Goal: Task Accomplishment & Management: Manage account settings

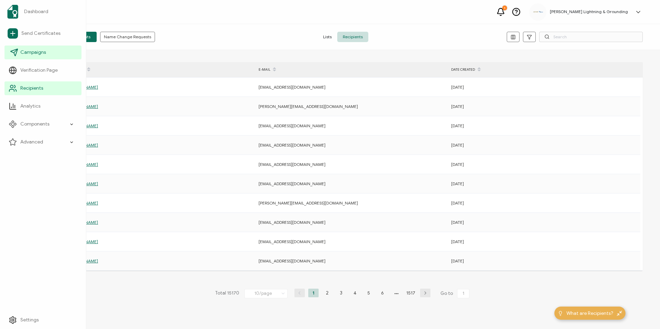
click at [19, 52] on link "Campaigns" at bounding box center [42, 53] width 77 height 14
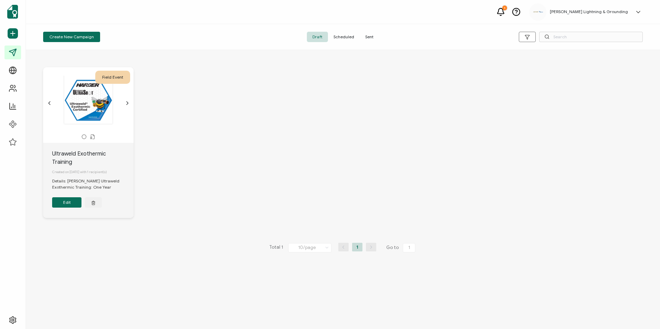
click at [65, 200] on button "Edit" at bounding box center [66, 202] width 29 height 10
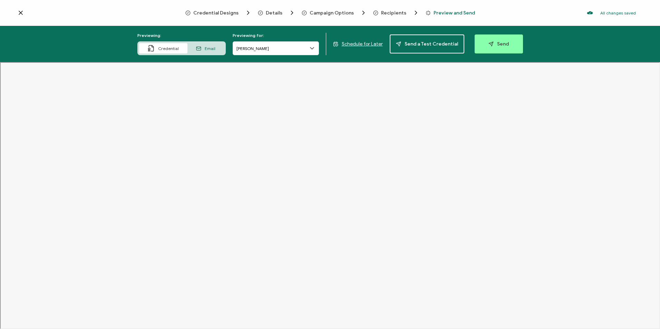
click at [22, 13] on icon at bounding box center [20, 12] width 7 height 7
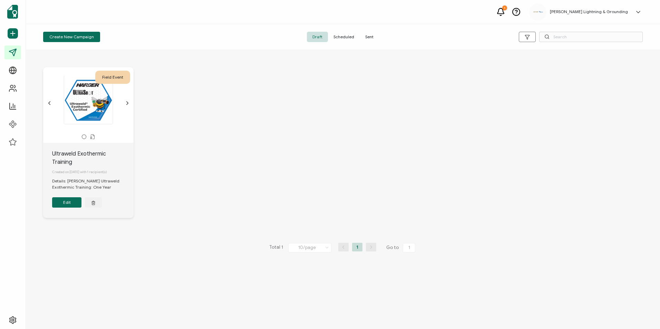
click at [370, 36] on span "Sent" at bounding box center [369, 37] width 19 height 10
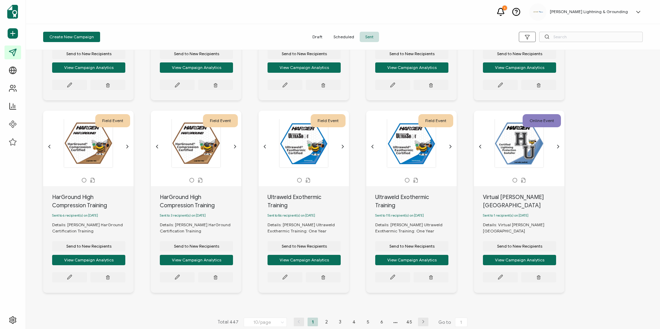
scroll to position [153, 0]
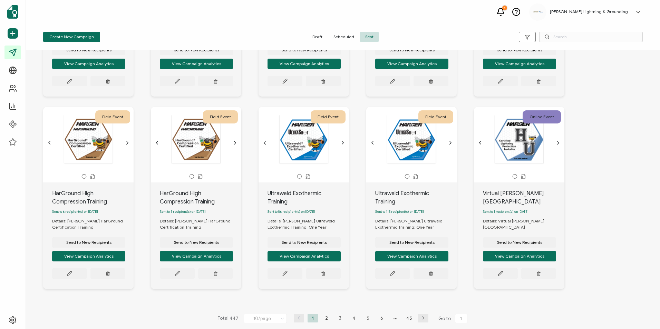
click at [419, 319] on button "button" at bounding box center [423, 318] width 10 height 9
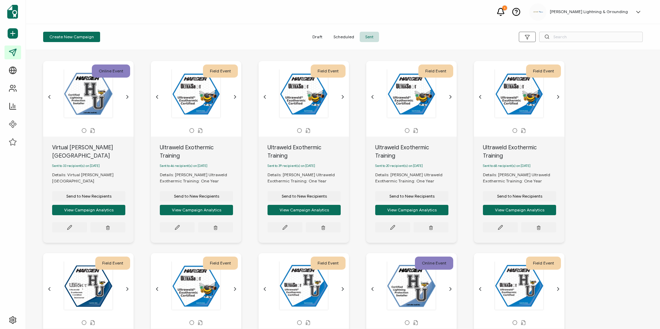
scroll to position [0, 0]
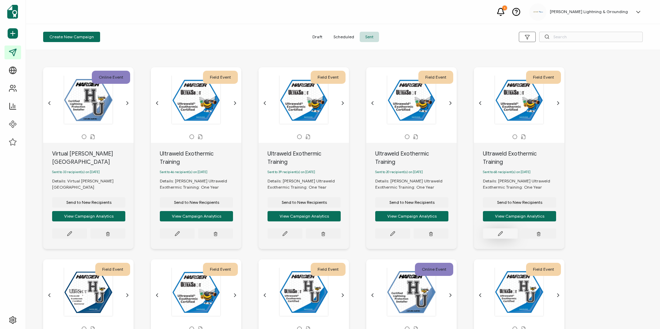
click at [504, 229] on button at bounding box center [500, 233] width 35 height 10
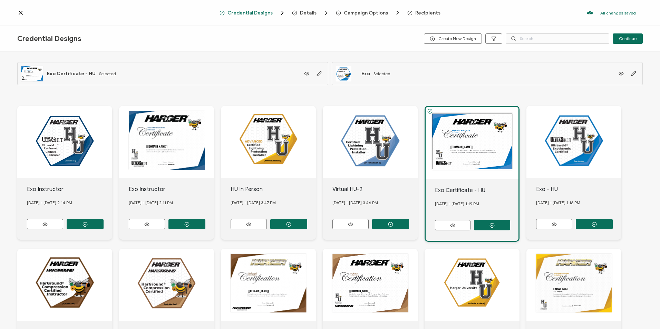
click at [410, 12] on div "Recipients" at bounding box center [417, 12] width 20 height 5
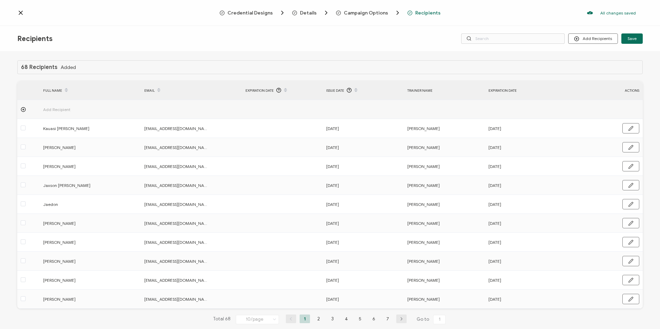
click at [308, 12] on span "Details" at bounding box center [308, 12] width 17 height 5
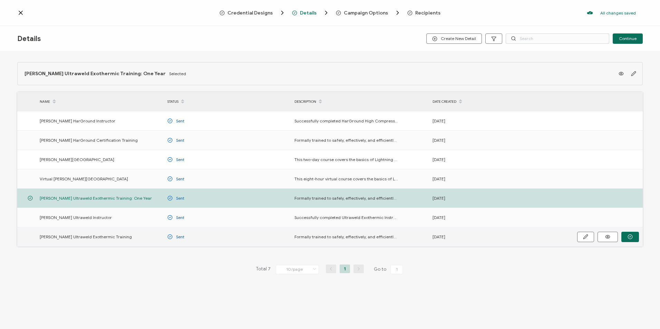
click at [89, 240] on span "[PERSON_NAME] Ultraweld Exothermic Training" at bounding box center [86, 237] width 92 height 8
click at [628, 234] on button "button" at bounding box center [630, 237] width 18 height 10
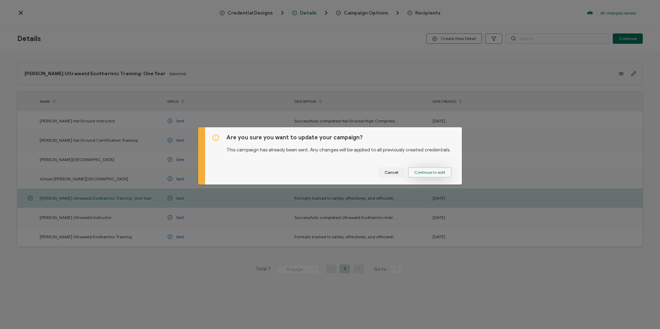
click at [440, 175] on span "Continue to edit" at bounding box center [429, 172] width 31 height 4
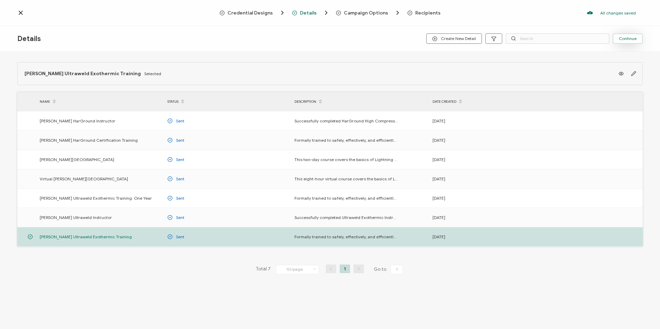
click at [628, 38] on span "Continue" at bounding box center [628, 39] width 18 height 4
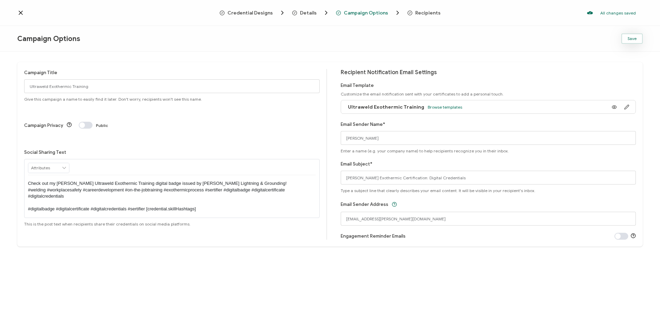
click at [637, 38] on button "Save" at bounding box center [631, 38] width 21 height 10
click at [420, 13] on span "Recipients" at bounding box center [427, 12] width 25 height 5
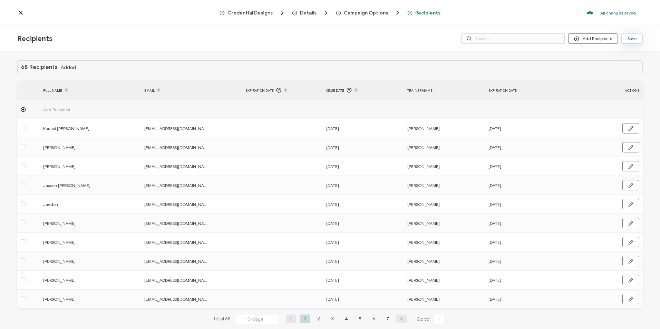
click at [638, 40] on button "Save" at bounding box center [631, 38] width 21 height 10
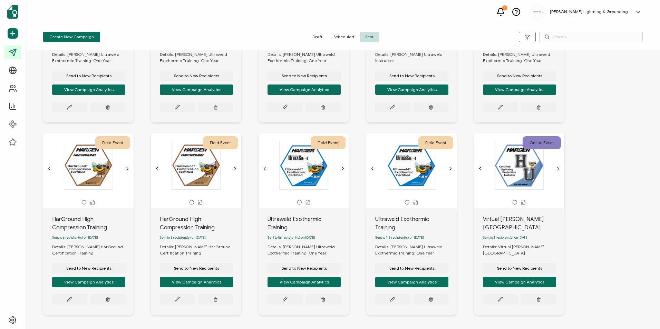
scroll to position [153, 0]
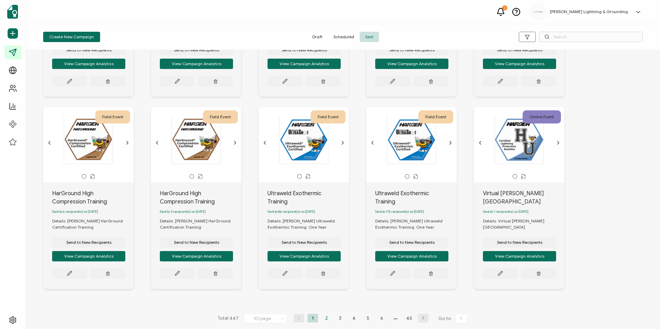
click at [327, 315] on li "2" at bounding box center [326, 318] width 10 height 9
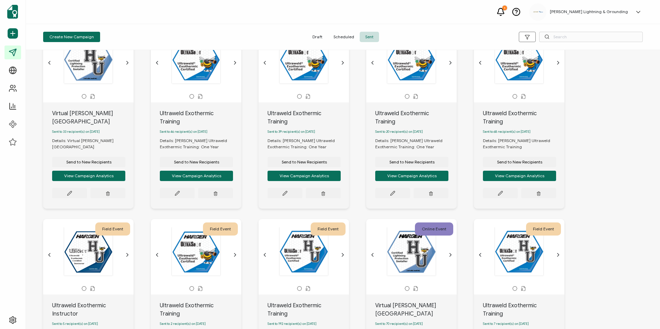
scroll to position [35, 0]
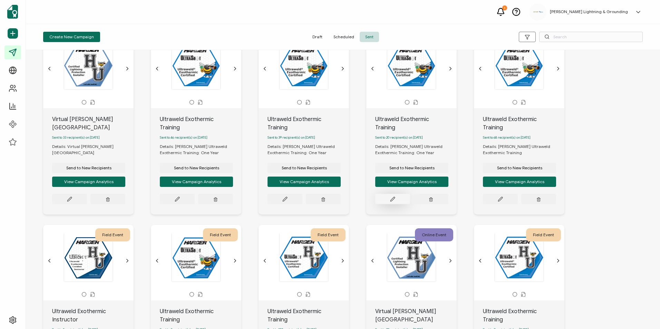
click at [395, 196] on button at bounding box center [392, 199] width 35 height 10
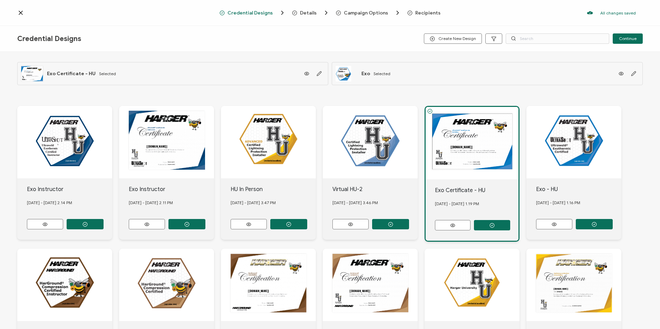
click at [417, 14] on span "Recipients" at bounding box center [427, 12] width 25 height 5
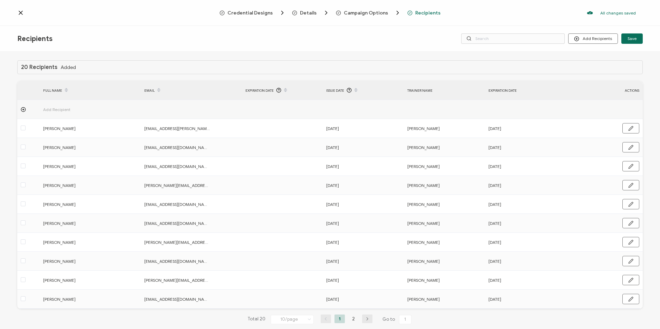
click at [309, 11] on span "Details" at bounding box center [308, 12] width 17 height 5
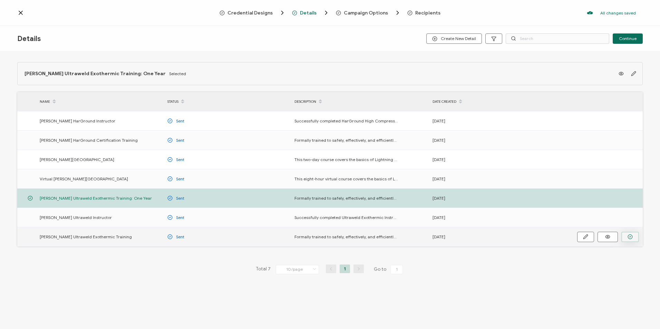
click at [635, 240] on button "button" at bounding box center [630, 237] width 18 height 10
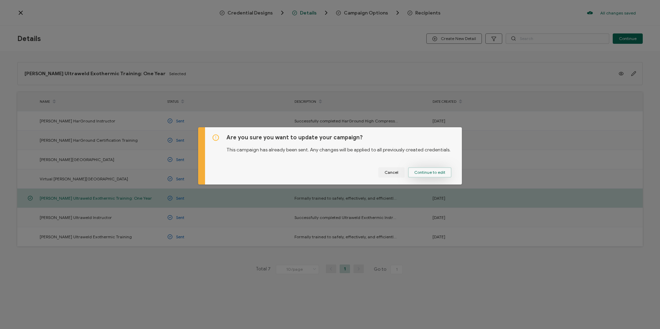
click at [442, 174] on span "Continue to edit" at bounding box center [429, 172] width 31 height 4
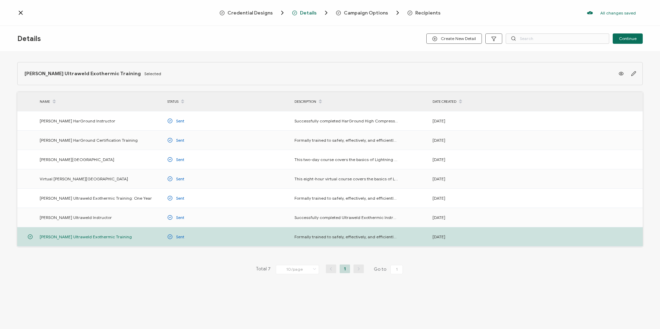
click at [371, 16] on div "Campaign Options" at bounding box center [355, 12] width 39 height 7
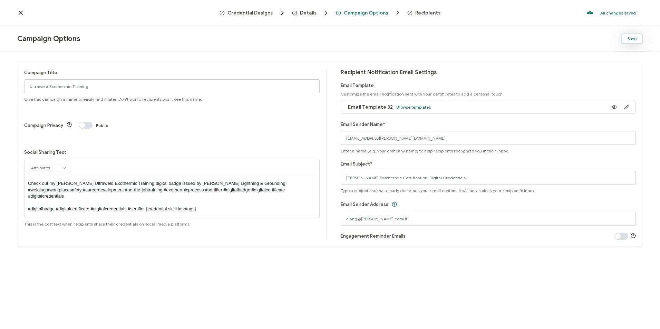
click at [633, 39] on span "Save" at bounding box center [631, 39] width 9 height 4
click at [434, 13] on span "Recipients" at bounding box center [427, 12] width 25 height 5
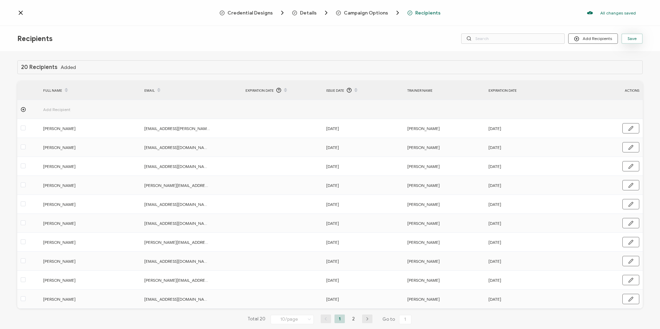
click at [634, 40] on span "Save" at bounding box center [631, 39] width 9 height 4
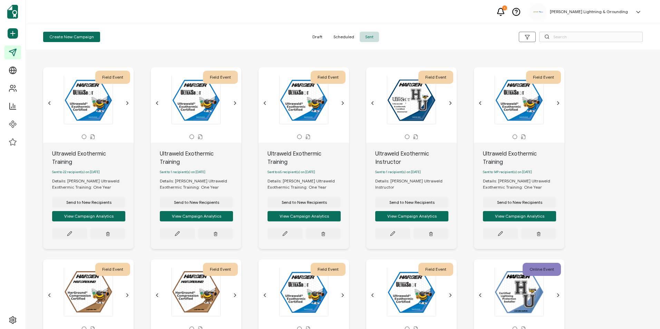
scroll to position [153, 0]
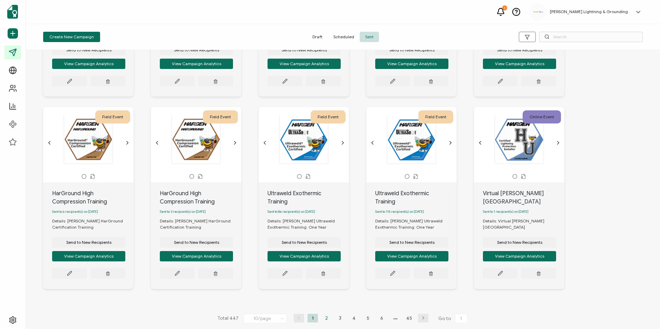
click at [326, 318] on li "2" at bounding box center [326, 318] width 10 height 9
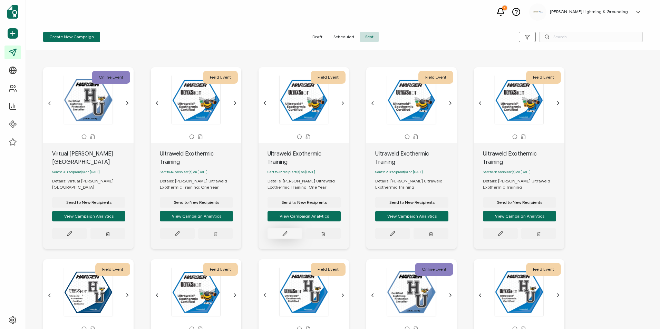
click at [283, 231] on icon at bounding box center [284, 233] width 5 height 5
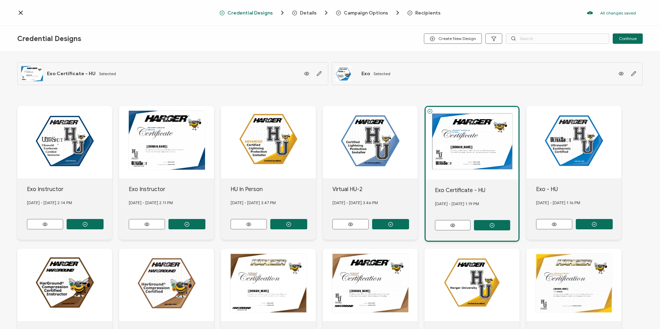
click at [435, 14] on span "Recipients" at bounding box center [427, 12] width 25 height 5
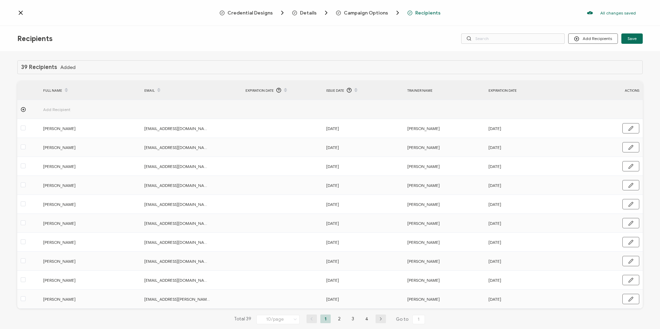
click at [304, 8] on div at bounding box center [347, 8] width 138 height 2
click at [304, 10] on span "Details" at bounding box center [308, 12] width 17 height 5
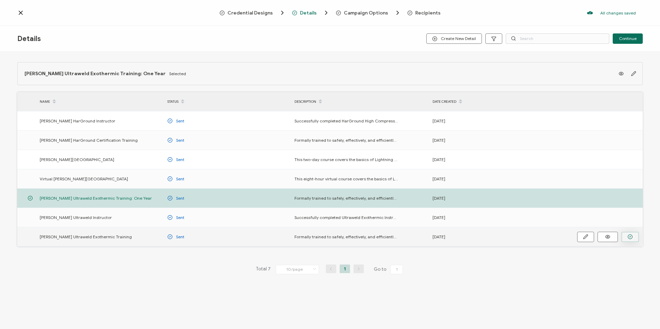
click at [633, 241] on button "button" at bounding box center [630, 237] width 18 height 10
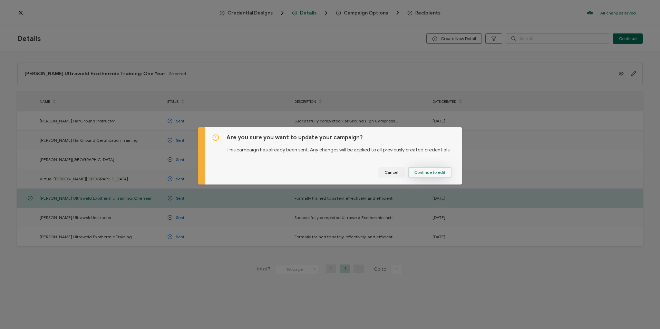
click at [416, 174] on span "Continue to edit" at bounding box center [429, 172] width 31 height 4
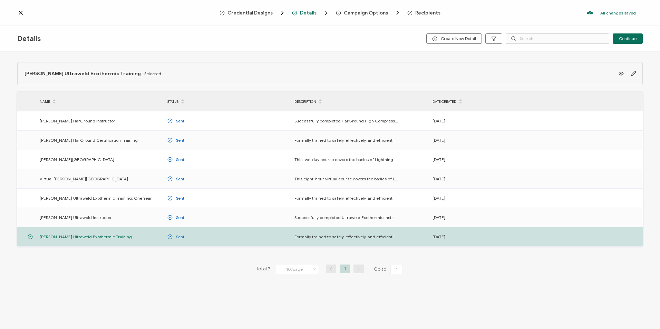
click at [373, 13] on span "Campaign Options" at bounding box center [366, 12] width 44 height 5
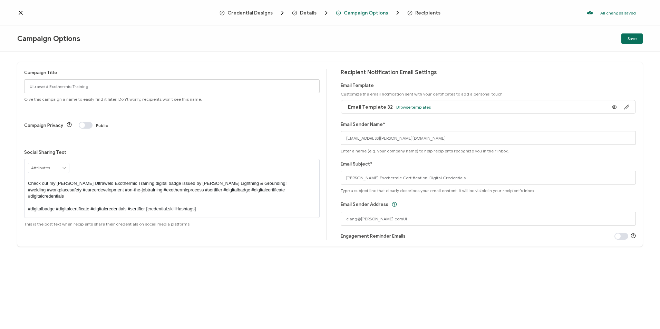
click at [422, 13] on span "Recipients" at bounding box center [427, 12] width 25 height 5
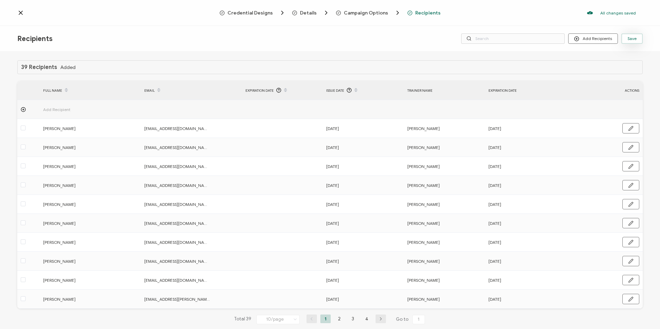
click at [638, 39] on button "Save" at bounding box center [631, 38] width 21 height 10
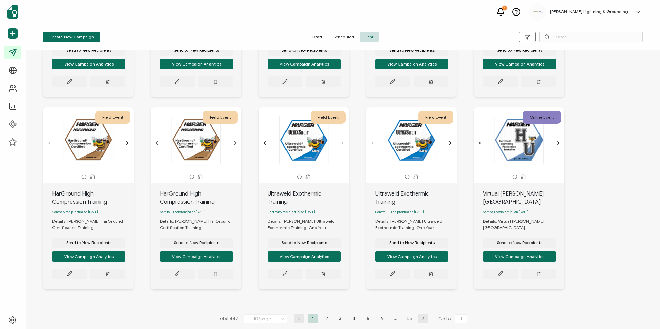
scroll to position [153, 0]
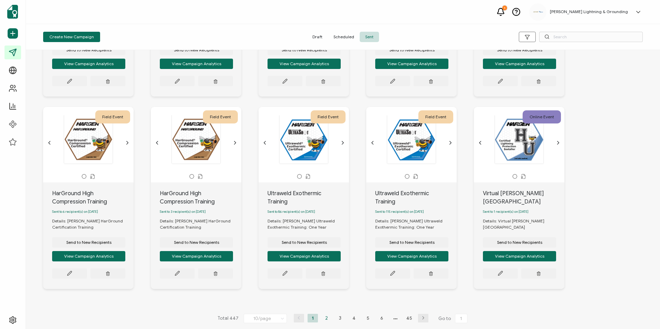
click at [324, 318] on li "2" at bounding box center [326, 318] width 10 height 9
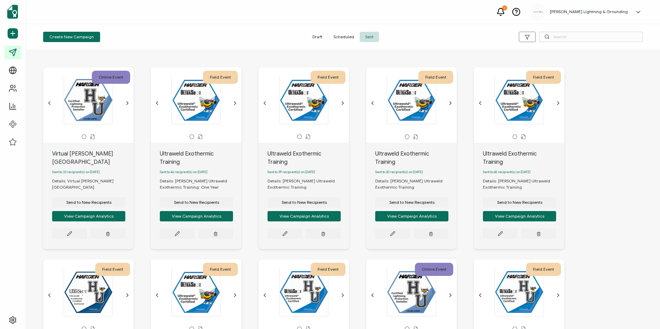
scroll to position [35, 0]
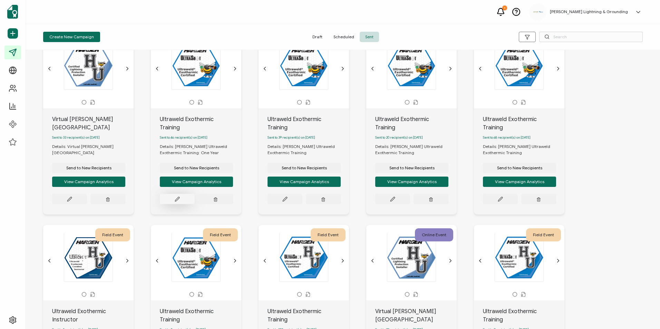
click at [174, 195] on button at bounding box center [177, 199] width 35 height 10
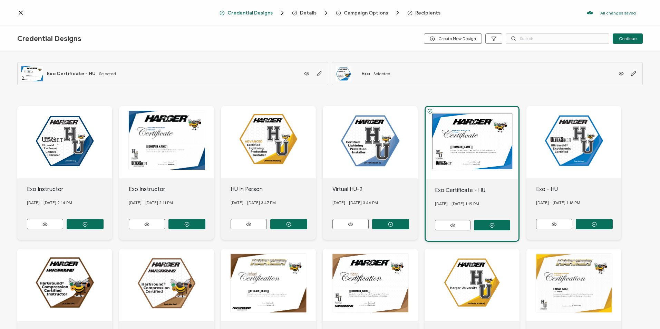
click at [423, 13] on span "Recipients" at bounding box center [427, 12] width 25 height 5
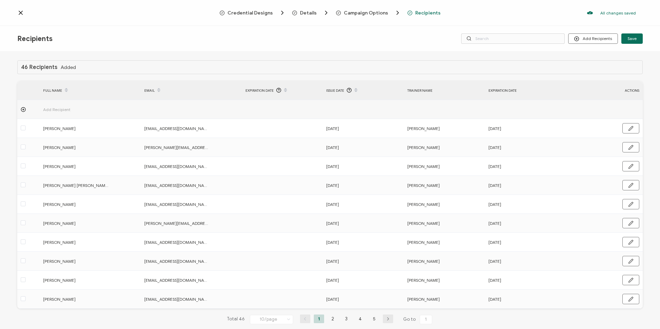
click at [310, 10] on span "Details" at bounding box center [308, 12] width 17 height 5
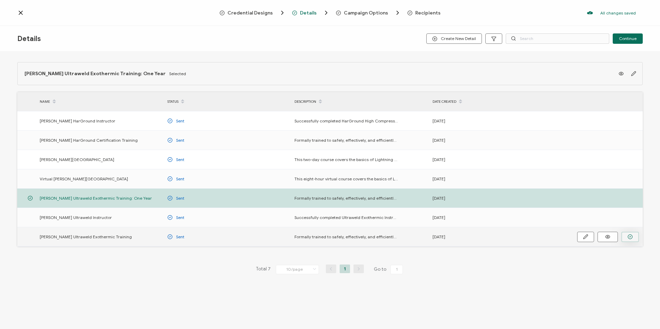
click at [628, 237] on circle "button" at bounding box center [630, 237] width 4 height 4
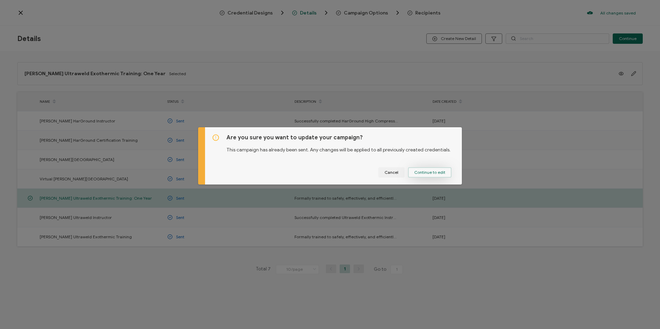
click at [439, 169] on button "Continue to edit" at bounding box center [429, 172] width 43 height 10
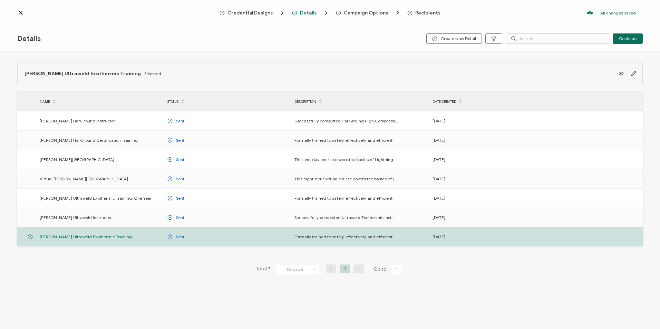
click at [364, 13] on span "Campaign Options" at bounding box center [366, 12] width 44 height 5
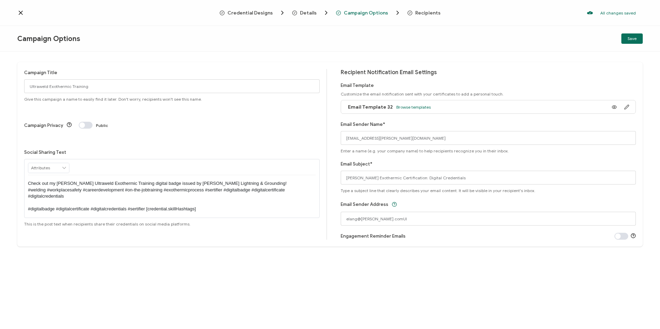
click at [433, 15] on span "Recipients" at bounding box center [427, 12] width 25 height 5
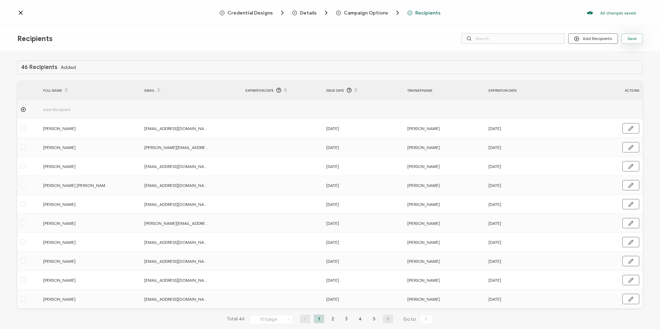
click at [631, 39] on span "Save" at bounding box center [631, 39] width 9 height 4
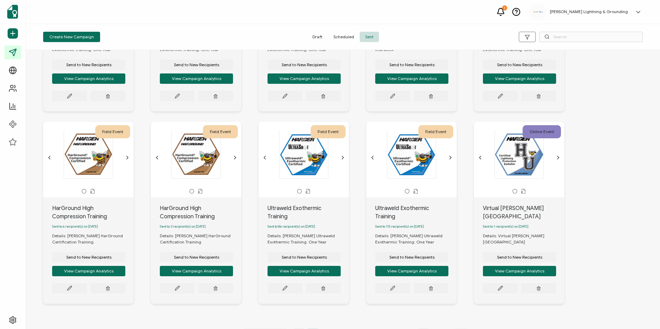
scroll to position [153, 0]
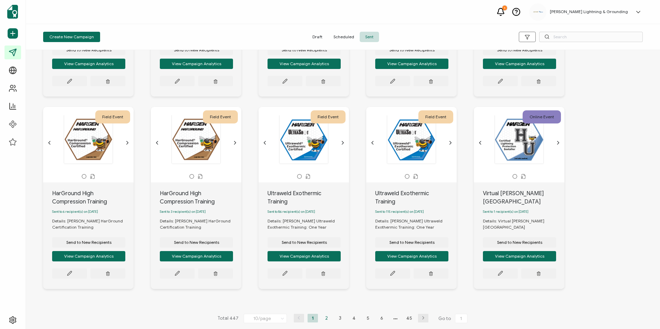
click at [327, 317] on li "2" at bounding box center [326, 318] width 10 height 9
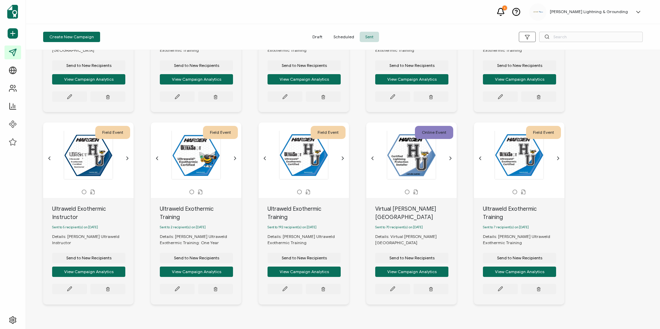
scroll to position [144, 0]
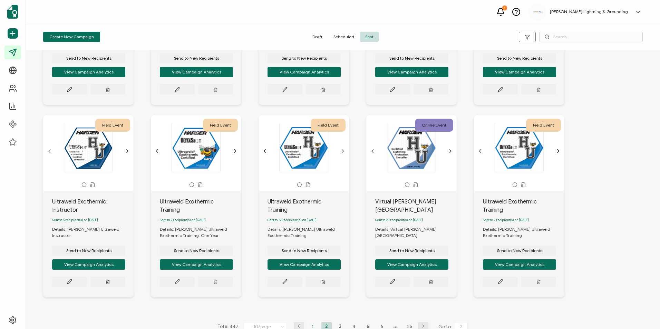
click at [310, 322] on li "1" at bounding box center [312, 326] width 10 height 9
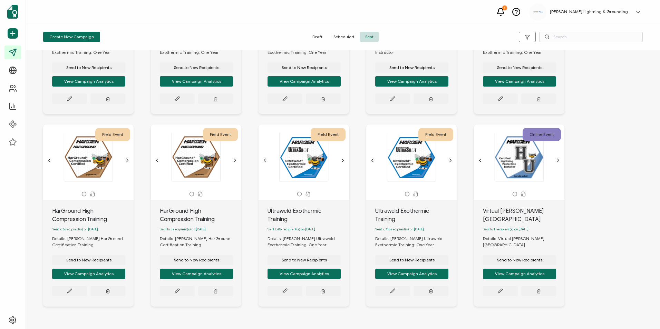
scroll to position [153, 0]
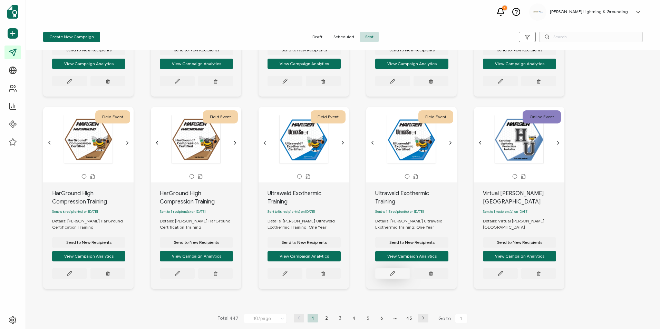
click at [394, 268] on button at bounding box center [392, 273] width 35 height 10
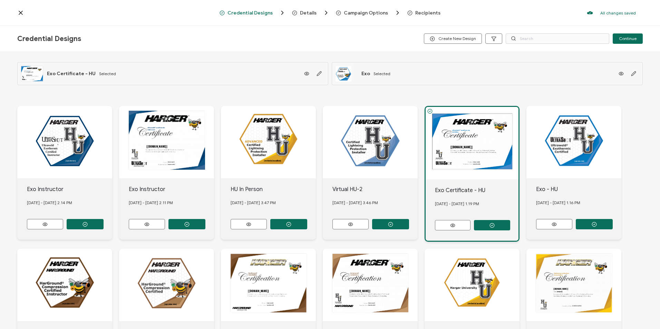
click at [408, 11] on icon "Breadcrumb" at bounding box center [409, 12] width 5 height 5
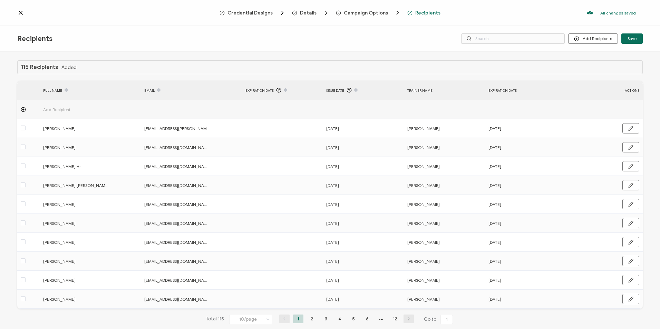
click at [307, 15] on span "Details" at bounding box center [308, 12] width 17 height 5
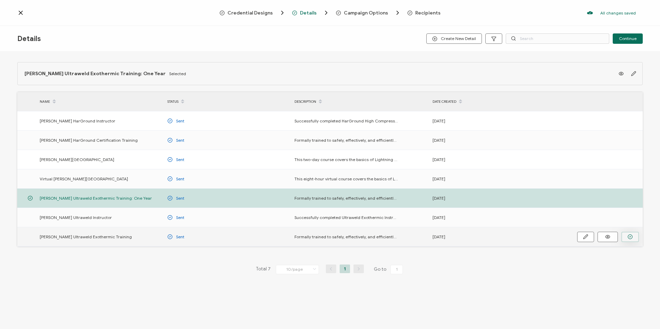
click at [631, 238] on circle "button" at bounding box center [630, 237] width 4 height 4
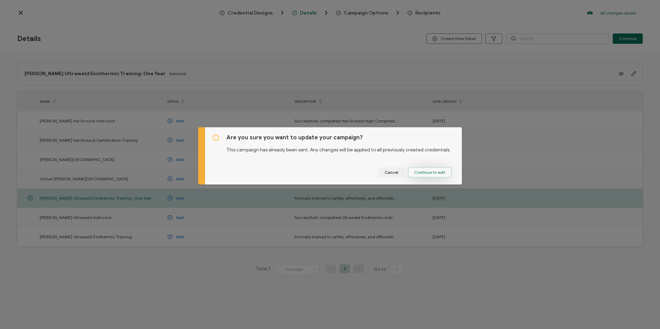
click at [424, 170] on span "Continue to edit" at bounding box center [429, 172] width 31 height 4
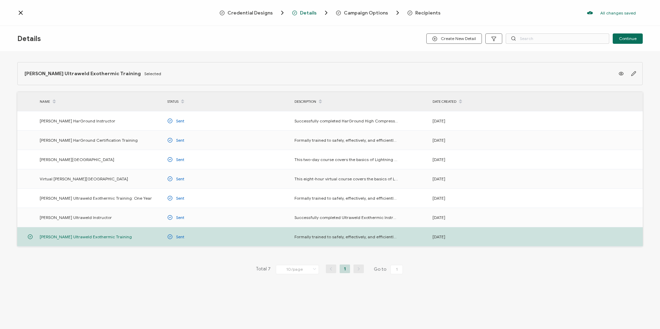
click at [375, 10] on span "Campaign Options" at bounding box center [368, 12] width 65 height 7
click at [354, 12] on span "Campaign Options" at bounding box center [366, 12] width 44 height 5
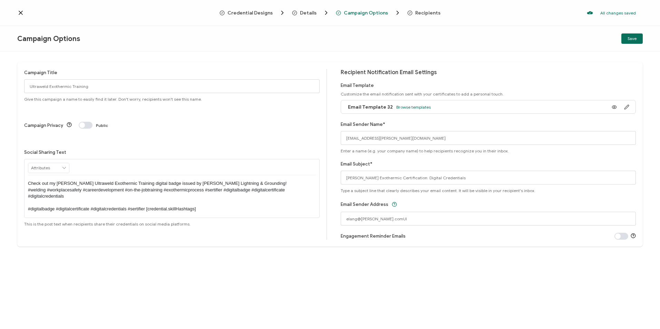
click at [418, 12] on span "Recipients" at bounding box center [427, 12] width 25 height 5
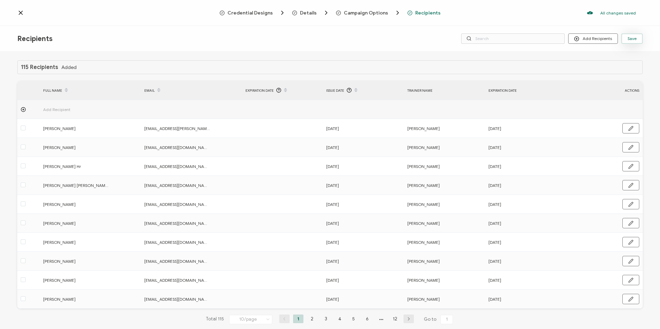
click at [630, 37] on span "Save" at bounding box center [631, 39] width 9 height 4
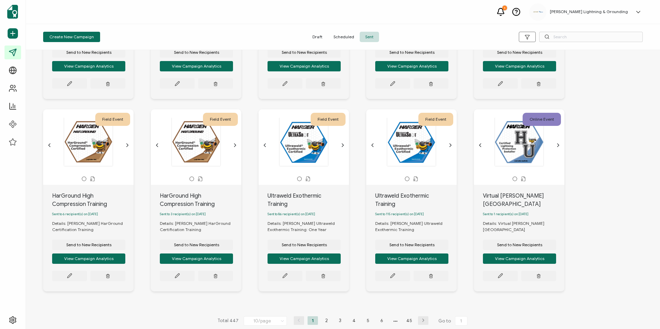
scroll to position [153, 0]
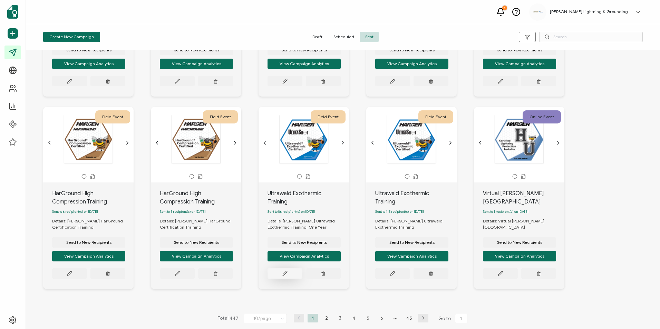
click at [289, 268] on button at bounding box center [284, 273] width 35 height 10
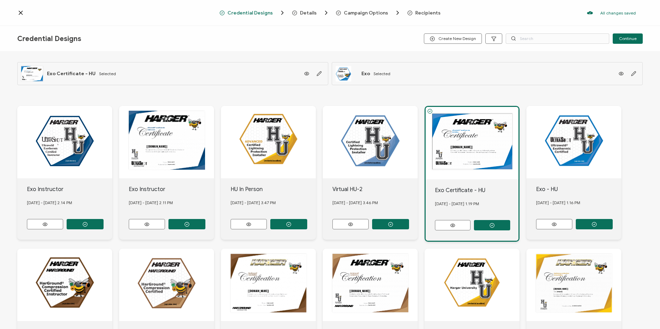
click at [308, 14] on span "Details" at bounding box center [308, 12] width 17 height 5
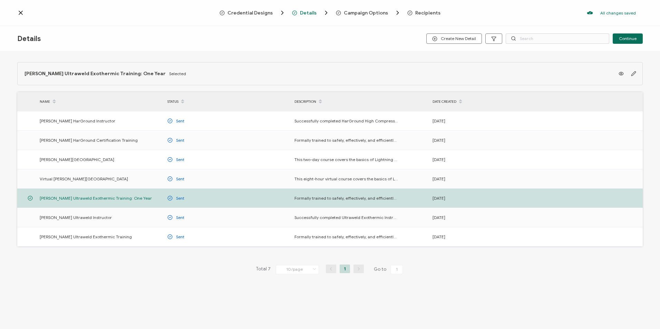
click at [433, 15] on span "Recipients" at bounding box center [427, 12] width 25 height 5
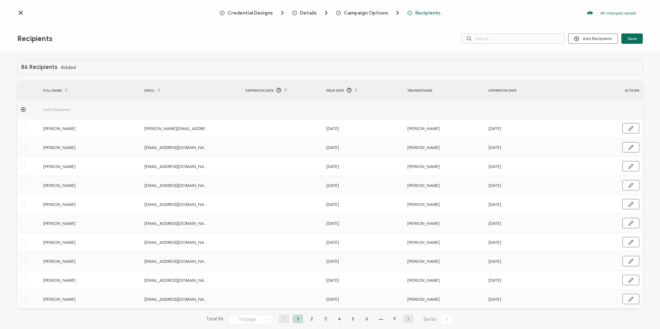
click at [306, 12] on span "Details" at bounding box center [308, 12] width 17 height 5
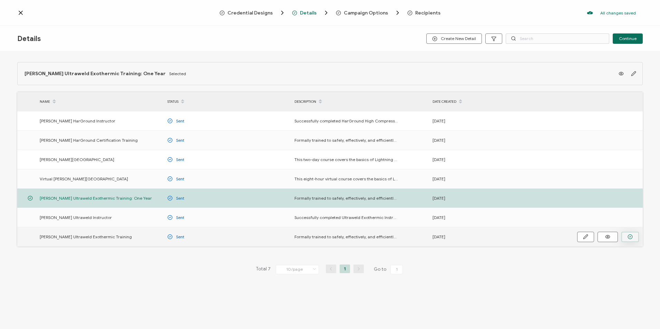
click at [632, 236] on icon "button" at bounding box center [629, 236] width 5 height 5
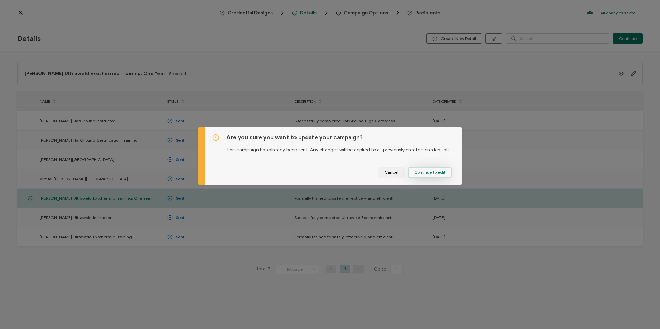
click at [444, 177] on button "Continue to edit" at bounding box center [429, 172] width 43 height 10
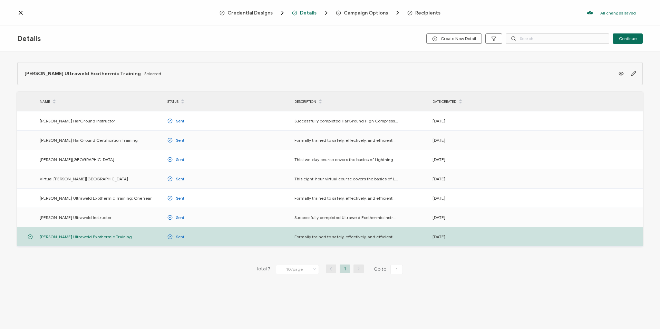
click at [373, 13] on span "Campaign Options" at bounding box center [366, 12] width 44 height 5
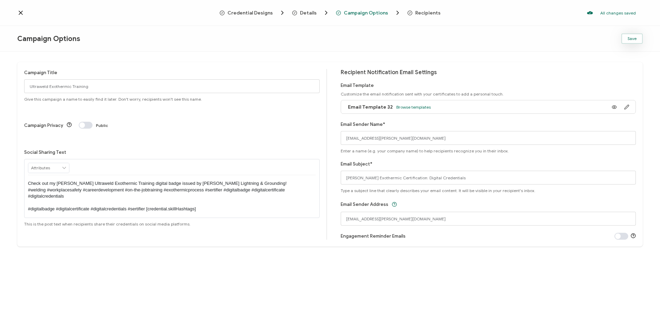
click at [635, 41] on button "Save" at bounding box center [631, 38] width 21 height 10
click at [631, 37] on span "Save" at bounding box center [631, 39] width 9 height 4
click at [430, 14] on span "Recipients" at bounding box center [427, 12] width 25 height 5
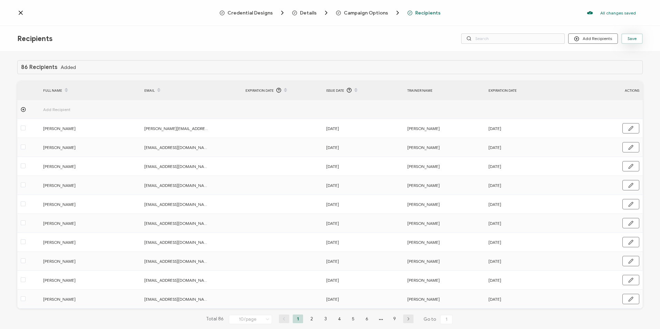
click at [632, 40] on span "Save" at bounding box center [631, 39] width 9 height 4
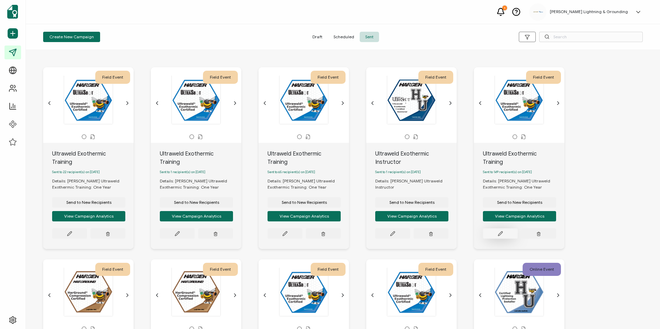
click at [499, 231] on icon at bounding box center [500, 233] width 5 height 5
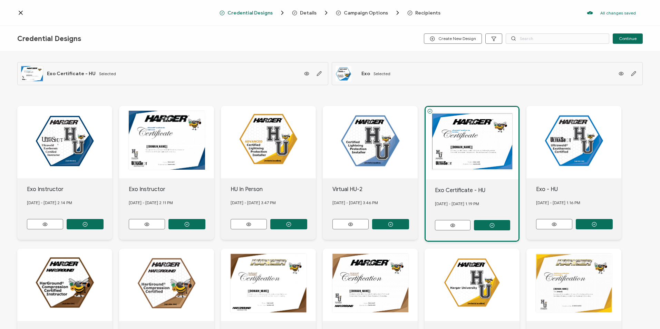
click at [411, 13] on div "Recipients" at bounding box center [417, 12] width 20 height 5
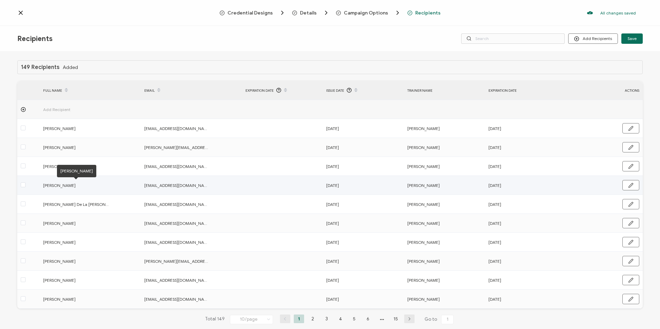
drag, startPoint x: 75, startPoint y: 187, endPoint x: 43, endPoint y: 187, distance: 31.7
click at [43, 187] on span "[PERSON_NAME]" at bounding box center [76, 186] width 66 height 8
copy span "[PERSON_NAME]"
click at [304, 14] on span "Details" at bounding box center [308, 12] width 17 height 5
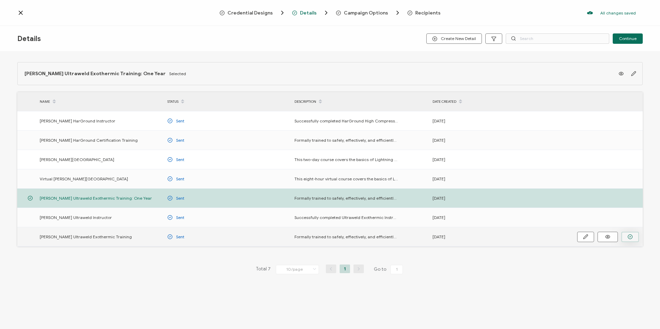
click at [630, 239] on icon "button" at bounding box center [629, 236] width 5 height 5
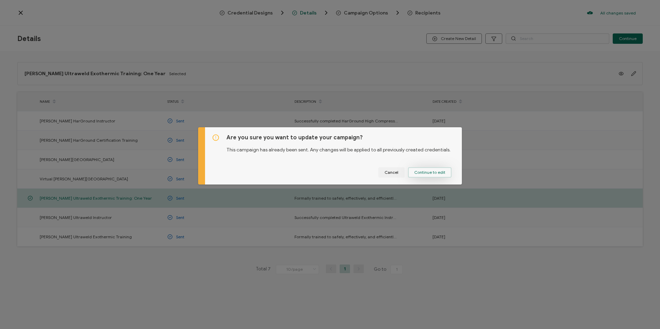
click at [426, 171] on span "Continue to edit" at bounding box center [429, 172] width 31 height 4
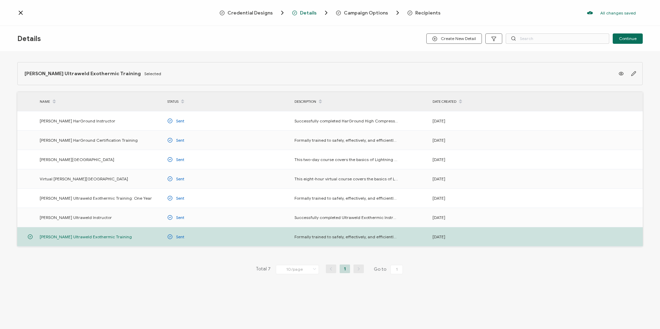
click at [425, 16] on span "Recipients" at bounding box center [423, 12] width 33 height 7
click at [427, 12] on span "Recipients" at bounding box center [427, 12] width 25 height 5
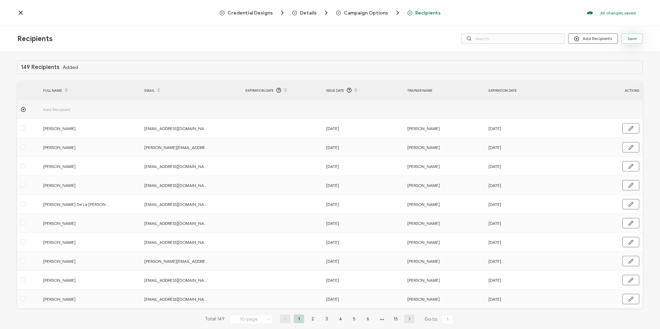
click at [631, 39] on span "Save" at bounding box center [631, 39] width 9 height 4
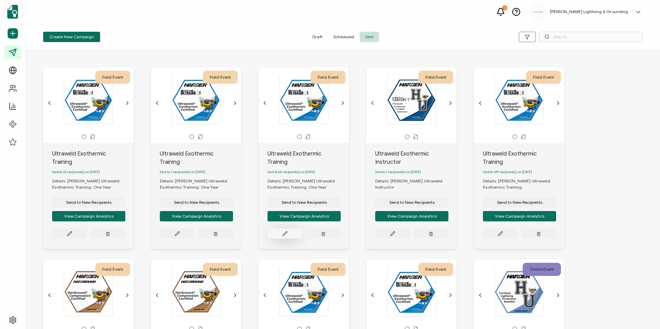
click at [286, 232] on icon at bounding box center [285, 234] width 4 height 4
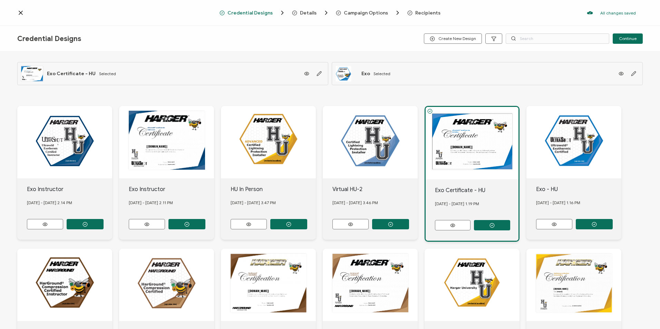
click at [432, 14] on span "Recipients" at bounding box center [427, 12] width 25 height 5
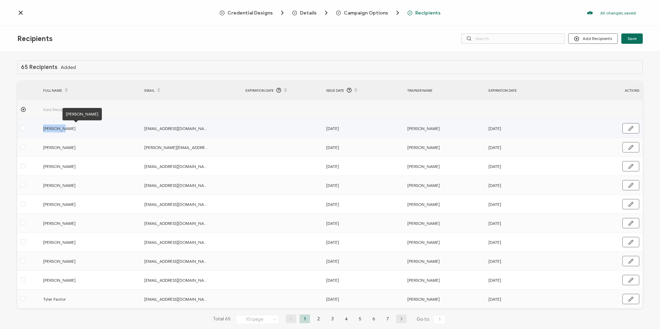
drag, startPoint x: 67, startPoint y: 129, endPoint x: 43, endPoint y: 131, distance: 23.9
click at [43, 131] on span "[PERSON_NAME]" at bounding box center [76, 129] width 66 height 8
copy span "[PERSON_NAME]"
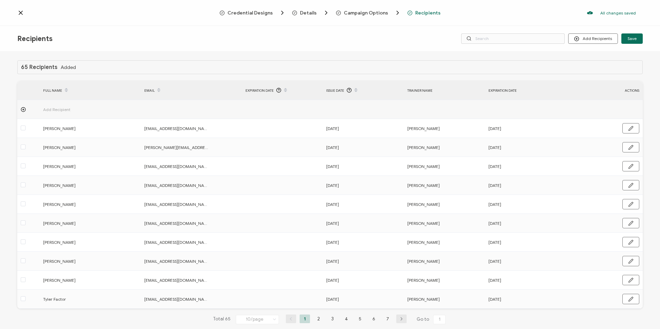
click at [306, 15] on span "Details" at bounding box center [308, 12] width 17 height 5
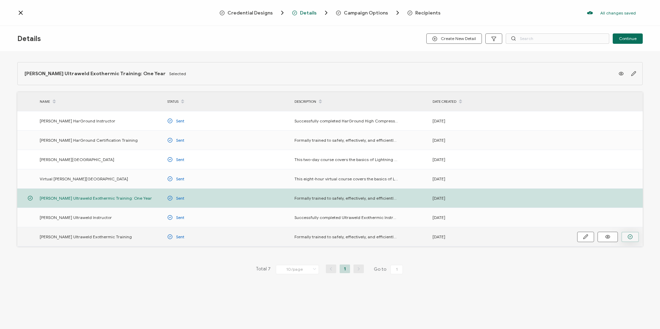
click at [630, 238] on icon "button" at bounding box center [629, 236] width 5 height 5
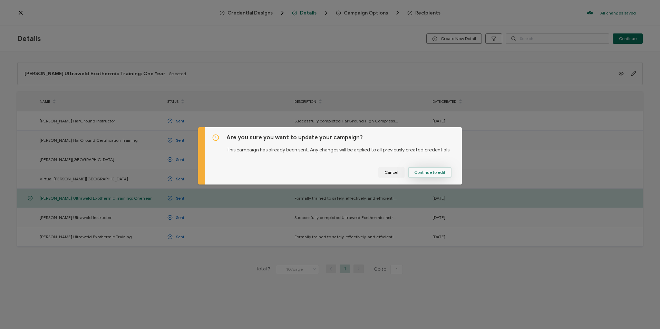
click at [434, 175] on span "Continue to edit" at bounding box center [429, 172] width 31 height 4
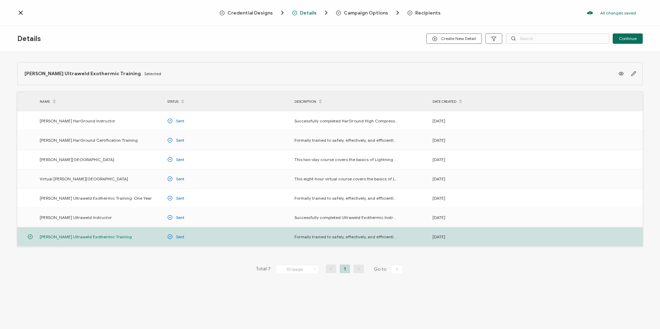
click at [424, 13] on span "Recipients" at bounding box center [427, 12] width 25 height 5
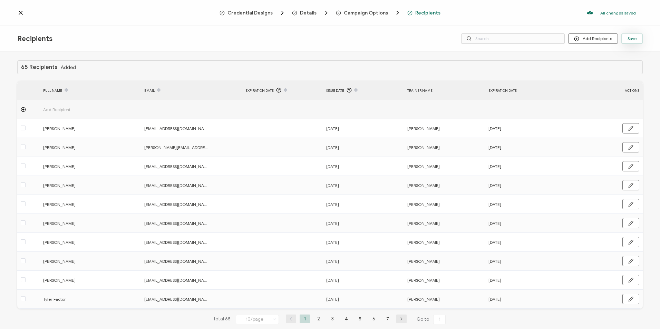
click at [633, 41] on button "Save" at bounding box center [631, 38] width 21 height 10
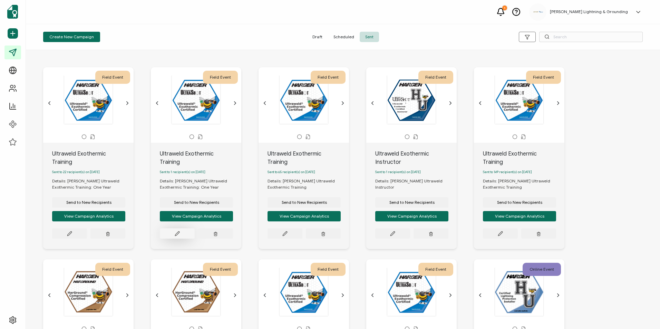
click at [178, 232] on icon at bounding box center [177, 234] width 4 height 4
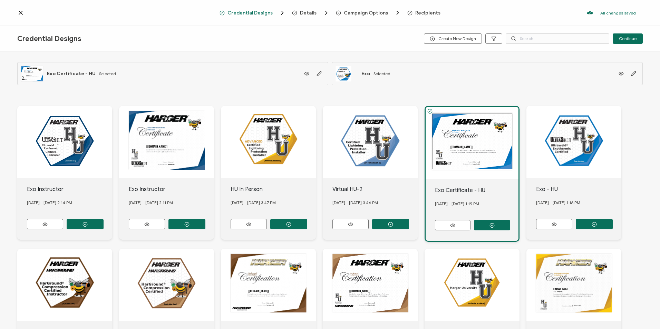
click at [415, 14] on span "Recipients" at bounding box center [427, 12] width 25 height 5
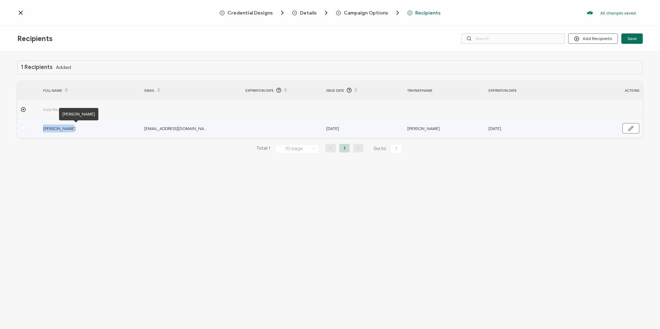
drag, startPoint x: 74, startPoint y: 130, endPoint x: 40, endPoint y: 130, distance: 33.1
click at [40, 130] on div "[PERSON_NAME]" at bounding box center [83, 129] width 86 height 8
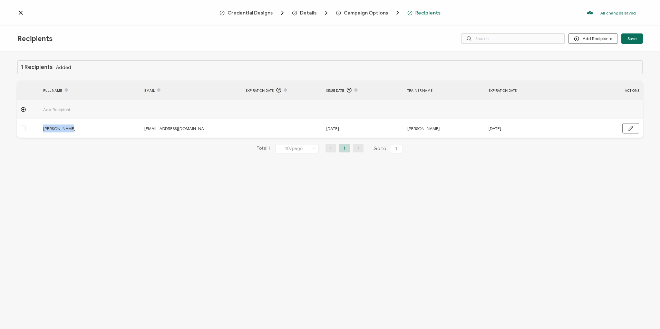
copy span "[PERSON_NAME]"
drag, startPoint x: 307, startPoint y: 10, endPoint x: 306, endPoint y: 21, distance: 11.1
click at [307, 10] on span "Details" at bounding box center [308, 12] width 17 height 5
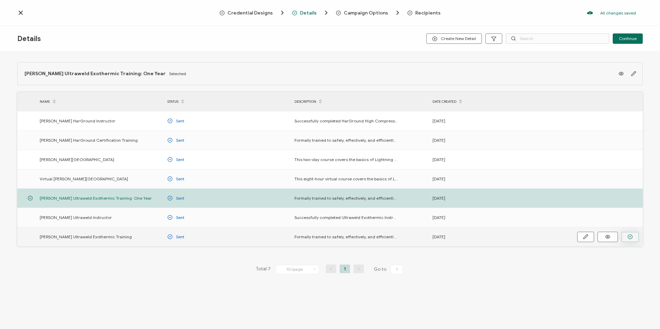
click at [635, 237] on button "button" at bounding box center [630, 237] width 18 height 10
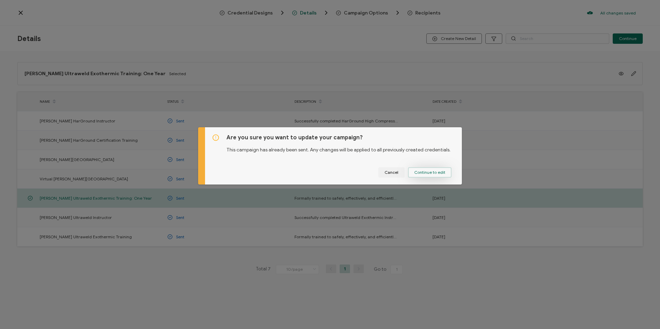
click at [427, 175] on button "Continue to edit" at bounding box center [429, 172] width 43 height 10
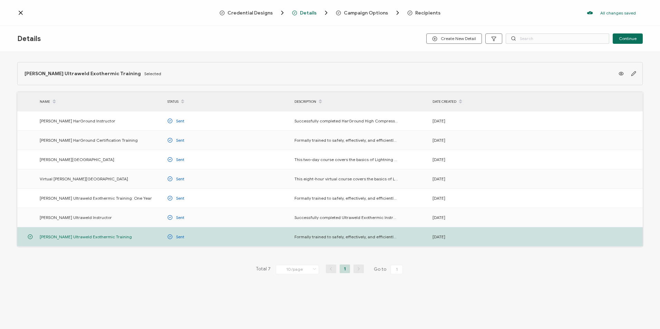
click at [420, 14] on span "Recipients" at bounding box center [427, 12] width 25 height 5
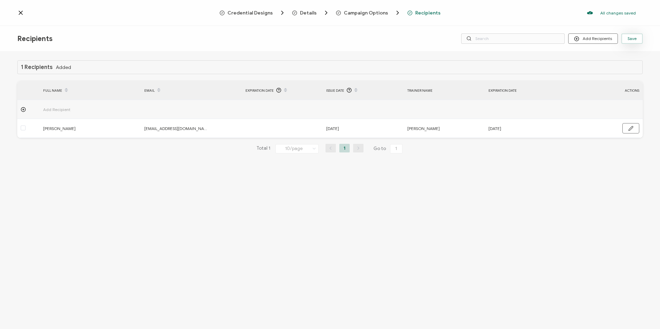
click at [631, 40] on span "Save" at bounding box center [631, 39] width 9 height 4
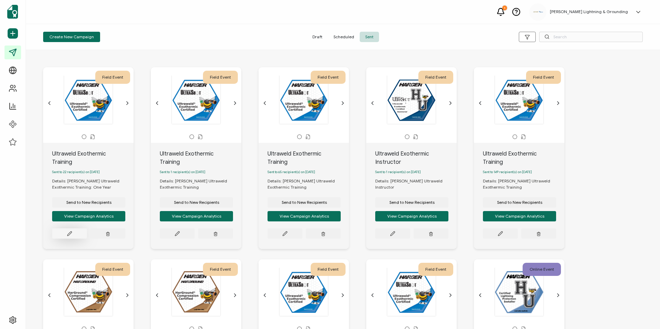
click at [69, 231] on icon at bounding box center [69, 233] width 5 height 5
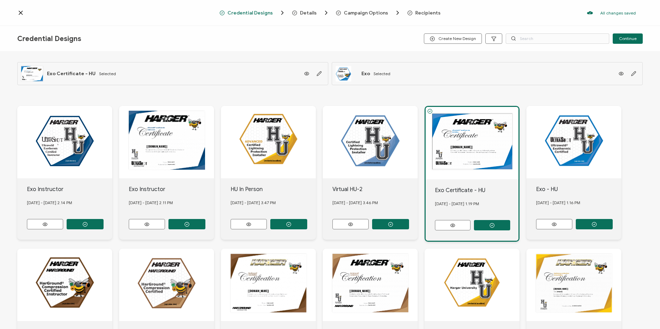
click at [423, 12] on span "Recipients" at bounding box center [427, 12] width 25 height 5
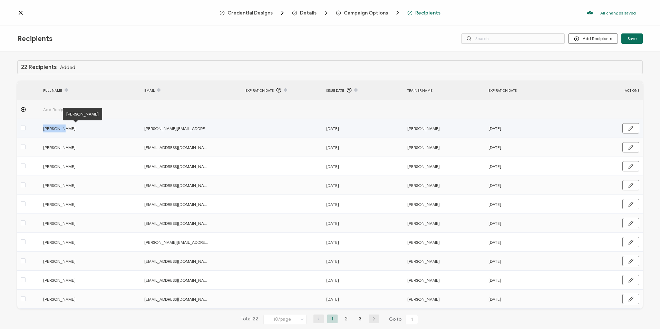
drag, startPoint x: 63, startPoint y: 129, endPoint x: 42, endPoint y: 129, distance: 21.1
click at [42, 129] on div "[PERSON_NAME]" at bounding box center [83, 129] width 86 height 8
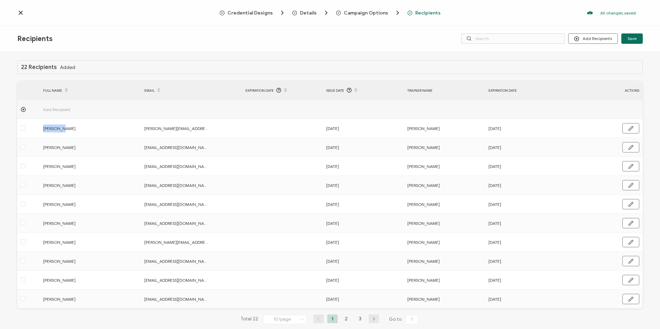
copy span "[PERSON_NAME]"
click at [303, 10] on span "Details" at bounding box center [308, 12] width 17 height 5
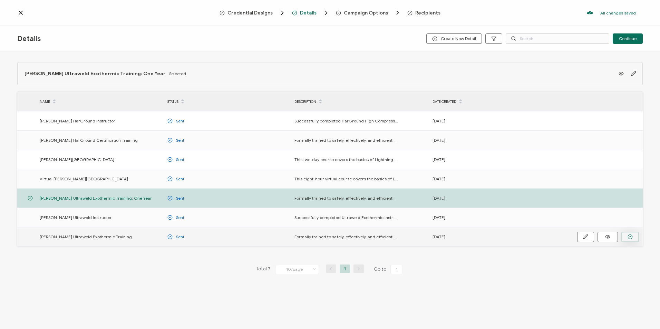
click at [637, 240] on button "button" at bounding box center [630, 237] width 18 height 10
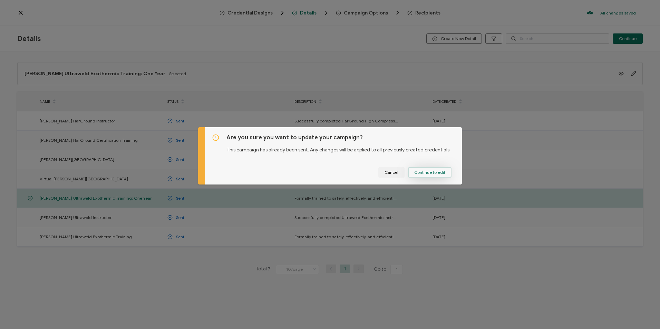
click at [443, 173] on button "Continue to edit" at bounding box center [429, 172] width 43 height 10
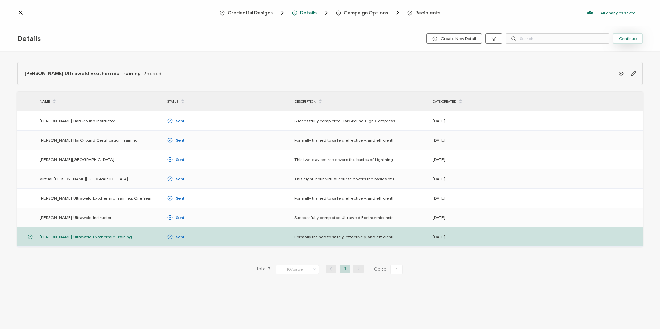
click at [627, 35] on button "Continue" at bounding box center [628, 38] width 30 height 10
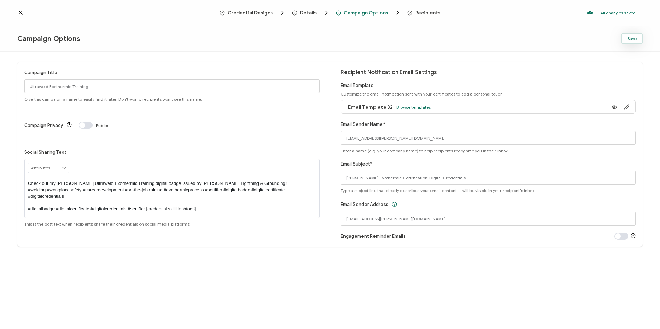
click at [634, 39] on span "Save" at bounding box center [631, 39] width 9 height 4
click at [635, 40] on span "Save" at bounding box center [631, 39] width 9 height 4
click at [435, 7] on div "Credential Designs Details Campaign Options Recipients All changes saved We sav…" at bounding box center [330, 13] width 660 height 26
click at [427, 14] on span "Recipients" at bounding box center [427, 12] width 25 height 5
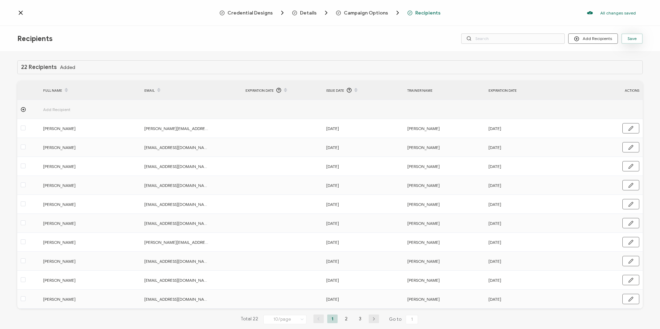
click at [629, 41] on button "Save" at bounding box center [631, 38] width 21 height 10
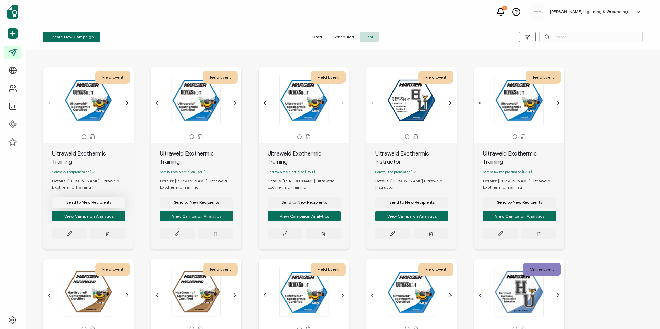
click at [87, 201] on span "Send to New Recipients" at bounding box center [88, 203] width 45 height 4
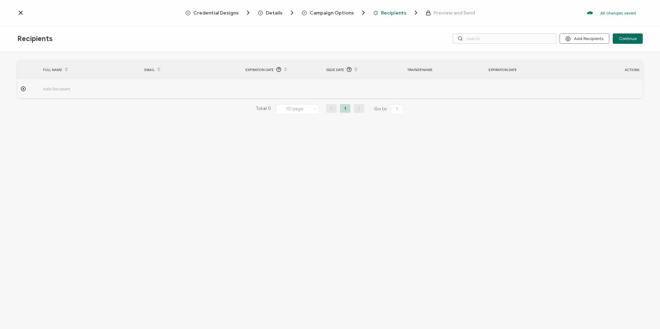
click at [220, 14] on span "Credential Designs" at bounding box center [215, 12] width 45 height 5
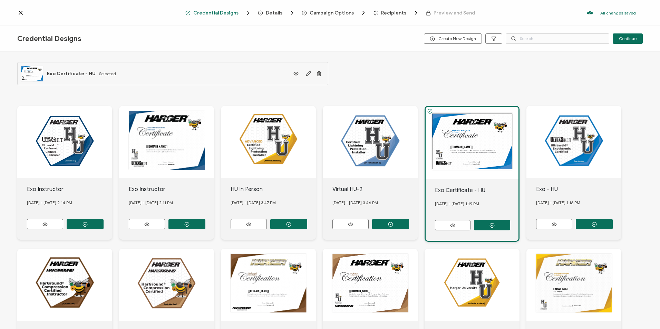
click at [280, 13] on span "Details" at bounding box center [274, 12] width 17 height 5
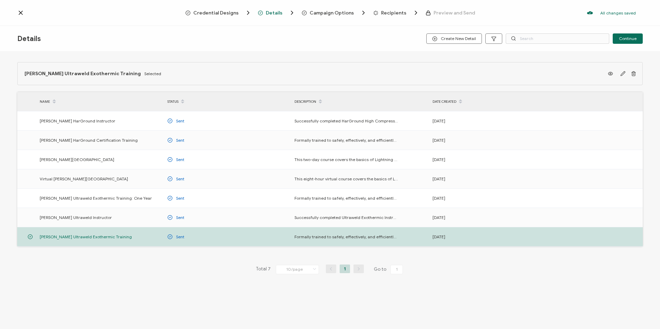
click at [323, 12] on span "Campaign Options" at bounding box center [332, 12] width 44 height 5
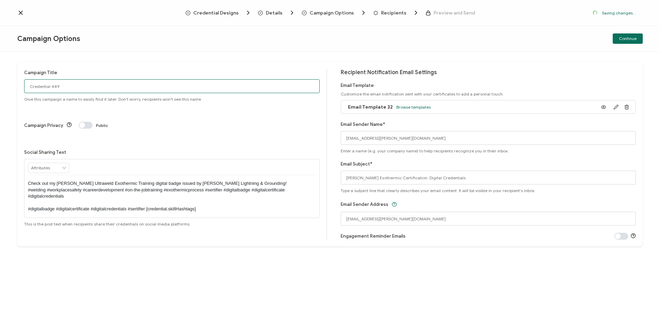
click at [76, 83] on input "Credential 449" at bounding box center [171, 86] width 295 height 14
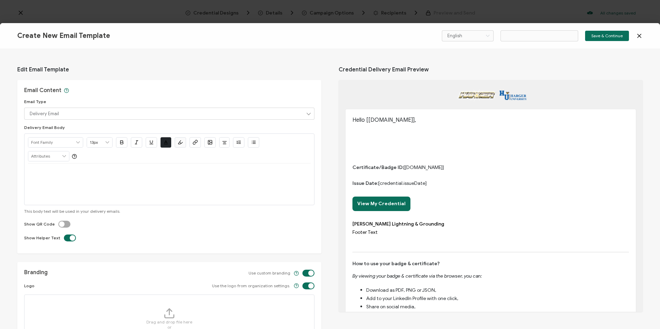
drag, startPoint x: 70, startPoint y: 86, endPoint x: 31, endPoint y: 86, distance: 39.0
click at [2, 86] on div "Campaign Options Continue Campaign Title Credential 449 Give this campaign a na…" at bounding box center [330, 178] width 660 height 305
type input "Email Template 33"
click at [53, 84] on div "Create New Email Template English Bahasa indonesia Deutsch English Español Fran…" at bounding box center [330, 164] width 660 height 329
click at [644, 37] on div "Create New Email Template English Bahasa indonesia Deutsch English Español Fran…" at bounding box center [330, 36] width 660 height 26
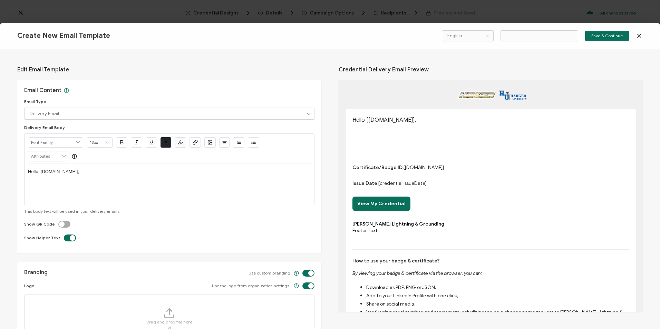
type input "Email Template 34"
click at [640, 37] on icon at bounding box center [639, 35] width 7 height 7
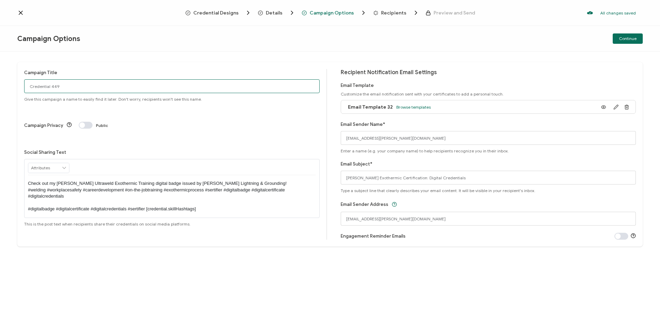
click at [74, 87] on input "Credential 449" at bounding box center [171, 86] width 295 height 14
drag, startPoint x: 53, startPoint y: 89, endPoint x: -1, endPoint y: 87, distance: 54.9
click at [0, 87] on html "Credential Designs Details Campaign Options Recipients Preview and Send All cha…" at bounding box center [330, 164] width 660 height 329
type input "Ultraweld Exothermic Training"
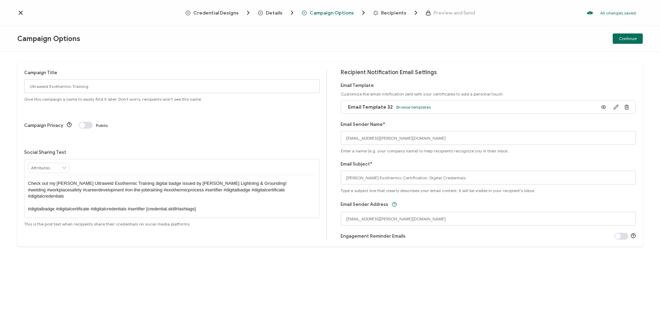
click at [403, 11] on span "Recipients" at bounding box center [393, 12] width 25 height 5
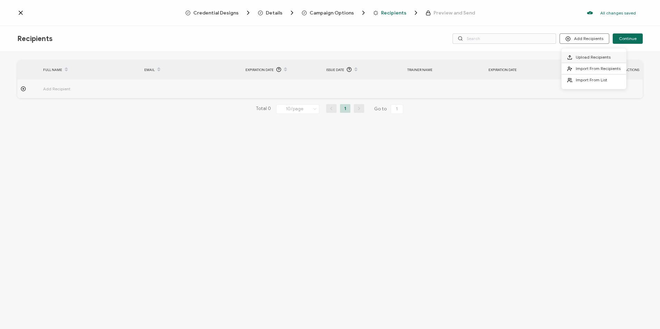
click at [589, 54] on li "Upload Recipients" at bounding box center [593, 57] width 65 height 11
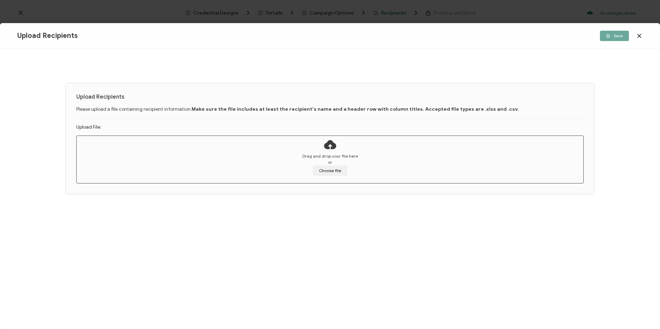
click at [332, 163] on div "Drag and drop your file here or Choose file" at bounding box center [330, 164] width 507 height 23
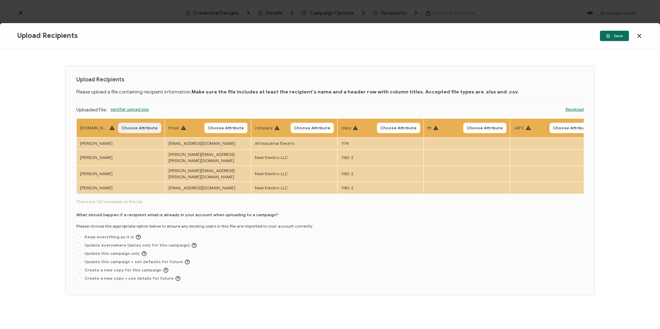
click at [130, 131] on button "Choose Attribute" at bounding box center [139, 128] width 43 height 10
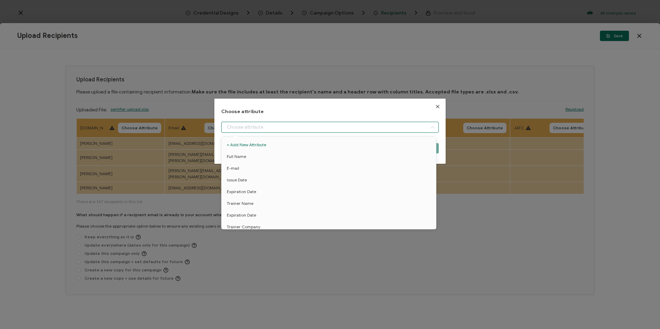
click at [239, 130] on input "dialog" at bounding box center [329, 127] width 217 height 11
click at [246, 156] on li "Full Name" at bounding box center [330, 157] width 220 height 12
type input "Full Name"
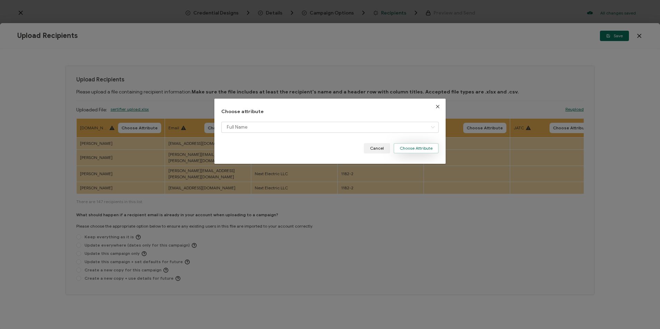
click at [417, 148] on button "Choose Attribute" at bounding box center [415, 148] width 45 height 10
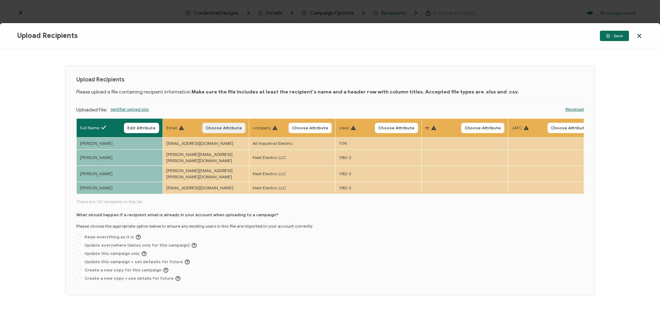
click at [236, 128] on span "Choose Attribute" at bounding box center [224, 128] width 36 height 4
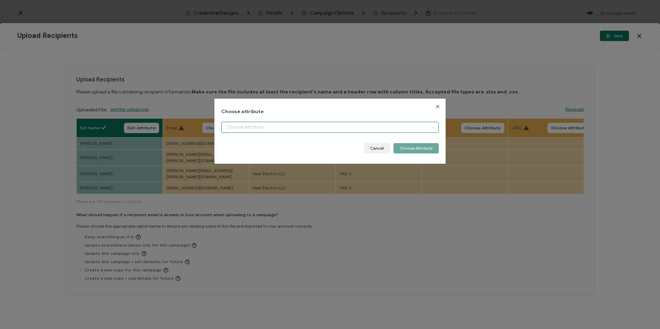
click at [250, 129] on input "dialog" at bounding box center [329, 127] width 217 height 11
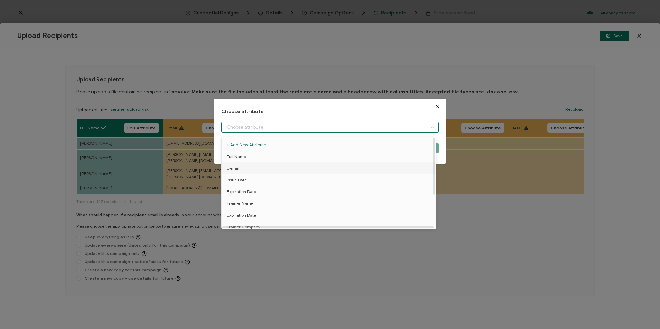
click at [247, 167] on li "E-mail" at bounding box center [330, 169] width 220 height 12
type input "E-mail"
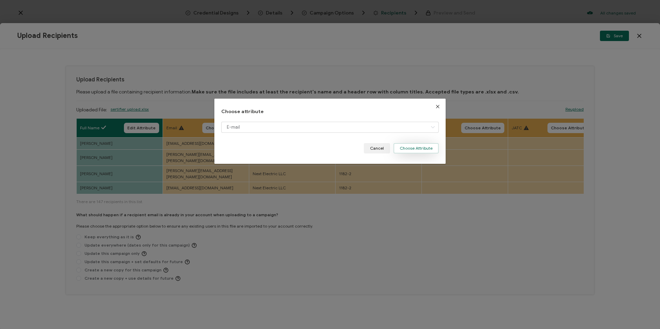
click at [411, 148] on button "Choose Attribute" at bounding box center [415, 148] width 45 height 10
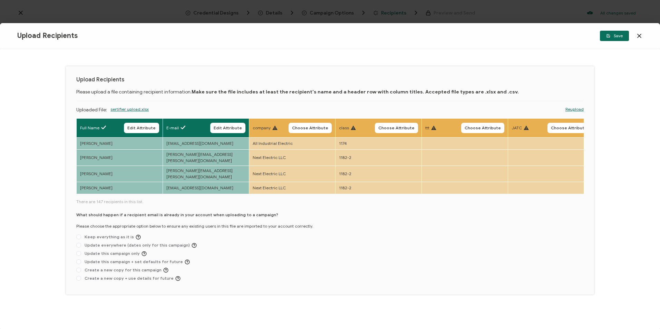
drag, startPoint x: 333, startPoint y: 187, endPoint x: 387, endPoint y: 191, distance: 54.0
click at [599, 183] on div "Upload Recipients Please upload a file containing recipient information. Make s…" at bounding box center [330, 189] width 660 height 280
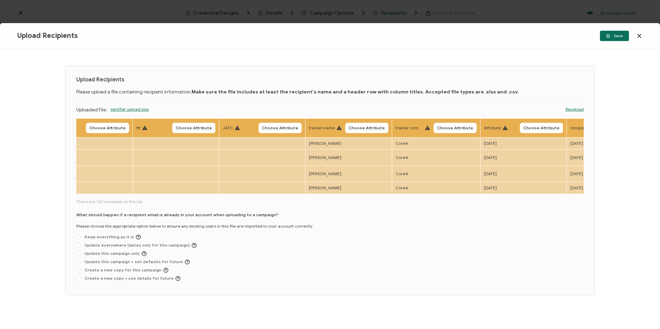
scroll to position [0, 356]
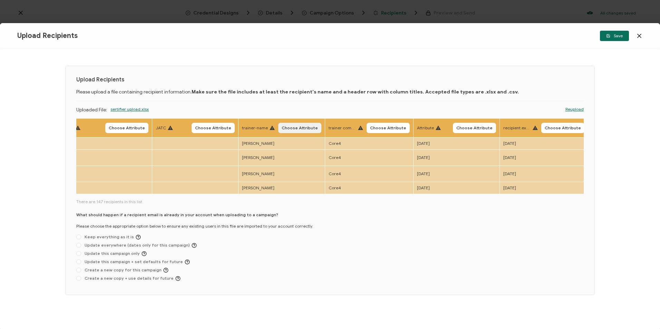
click at [314, 129] on span "Choose Attribute" at bounding box center [300, 128] width 36 height 4
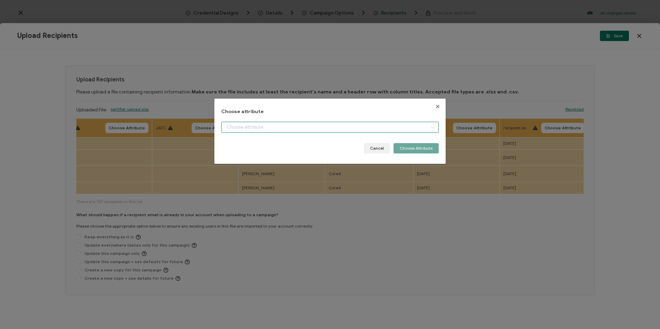
click at [347, 131] on input "dialog" at bounding box center [329, 127] width 217 height 11
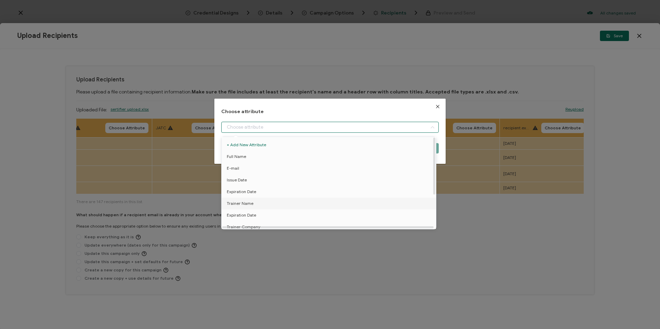
click at [269, 205] on li "Trainer Name" at bounding box center [330, 204] width 220 height 12
type input "Trainer Name"
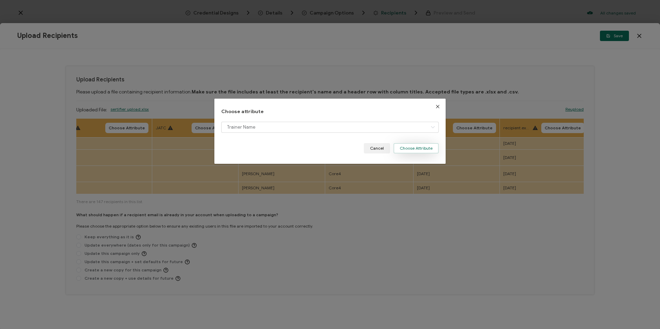
click at [405, 150] on button "Choose Attribute" at bounding box center [415, 148] width 45 height 10
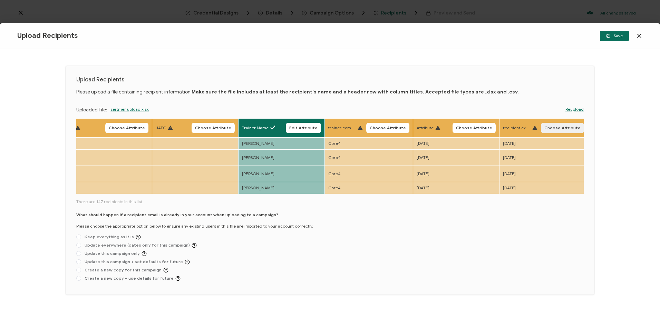
click at [565, 129] on span "Choose Attribute" at bounding box center [562, 128] width 36 height 4
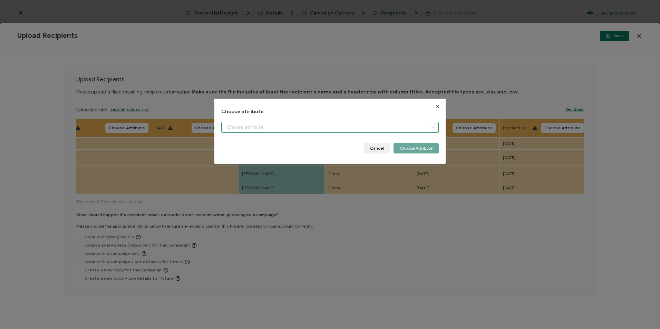
click at [329, 131] on input "dialog" at bounding box center [329, 127] width 217 height 11
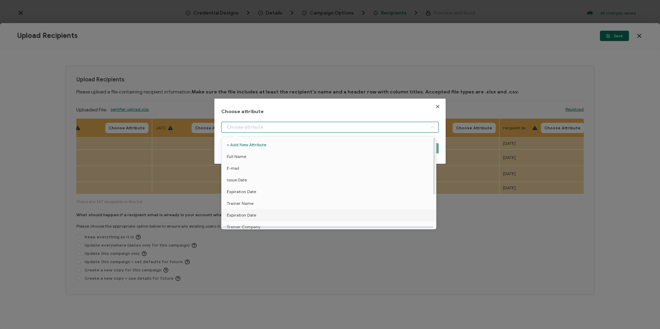
click at [257, 216] on li "Expiration Date" at bounding box center [330, 215] width 220 height 12
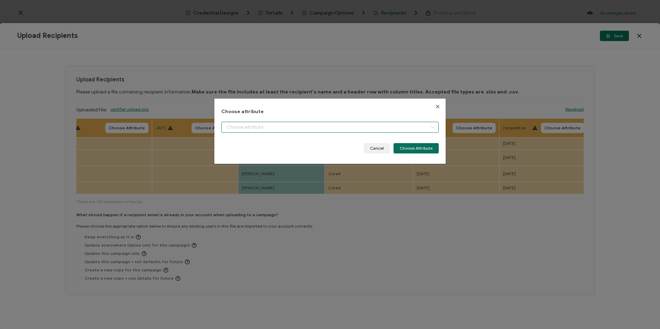
type input "Expiration Date"
click at [436, 149] on button "Choose Attribute" at bounding box center [415, 148] width 45 height 10
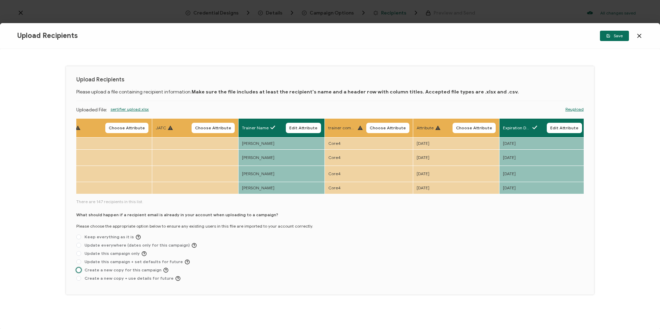
drag, startPoint x: 154, startPoint y: 264, endPoint x: 272, endPoint y: 237, distance: 121.8
click at [155, 268] on span "Create a new copy for this campaign" at bounding box center [124, 270] width 87 height 5
click at [81, 268] on input "Create a new copy for this campaign" at bounding box center [78, 271] width 5 height 6
radio input "true"
click at [615, 38] on span "Save" at bounding box center [614, 36] width 17 height 4
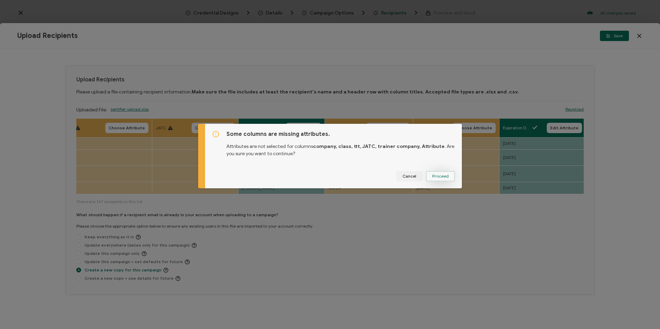
click at [433, 178] on span "Proceed" at bounding box center [440, 176] width 17 height 4
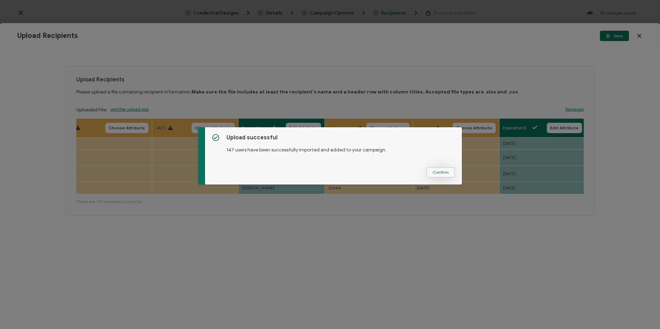
click at [437, 174] on span "Confirm" at bounding box center [440, 172] width 16 height 4
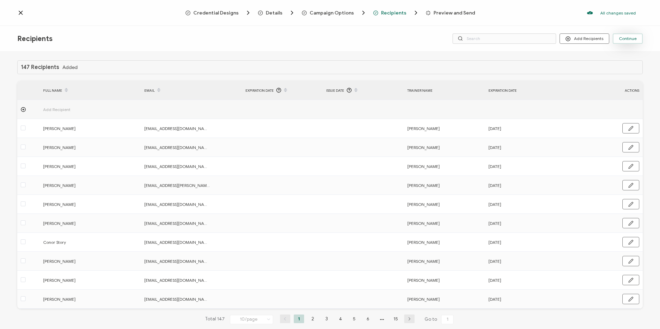
click at [626, 37] on span "Continue" at bounding box center [628, 39] width 18 height 4
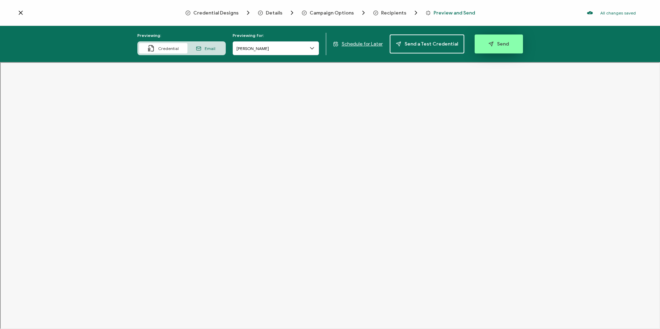
click at [502, 45] on span "Send" at bounding box center [498, 43] width 20 height 5
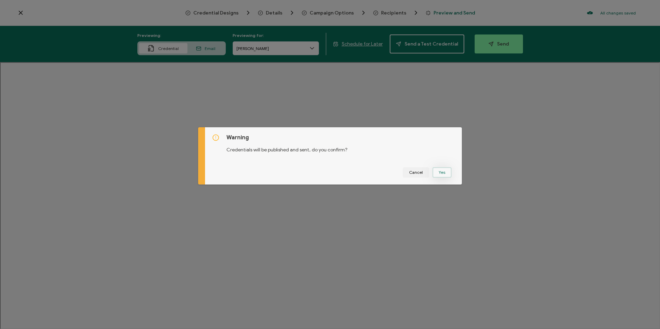
click at [444, 172] on button "Yes" at bounding box center [441, 172] width 19 height 10
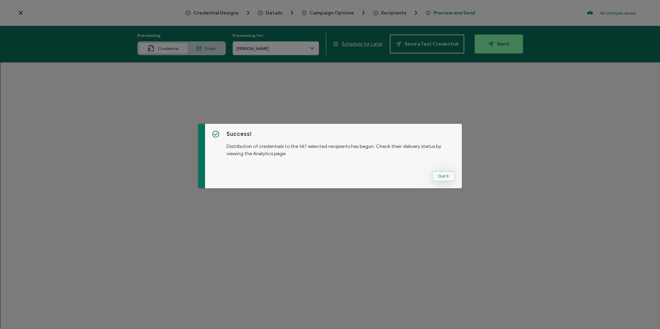
click at [446, 180] on button "Got It" at bounding box center [443, 176] width 23 height 10
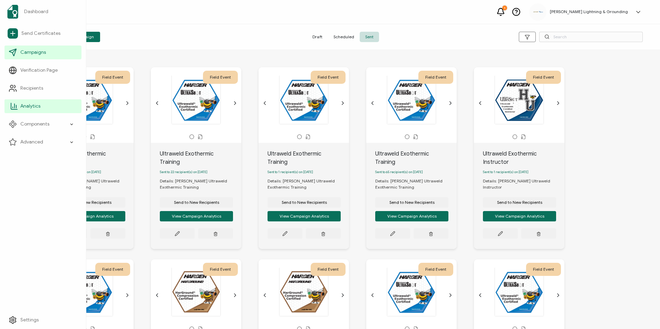
click at [12, 109] on icon at bounding box center [14, 106] width 6 height 6
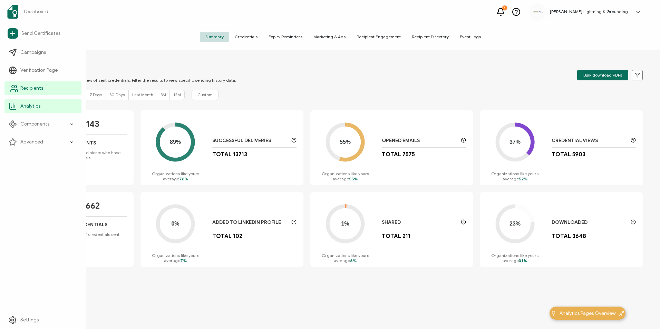
click at [15, 87] on icon at bounding box center [14, 88] width 8 height 8
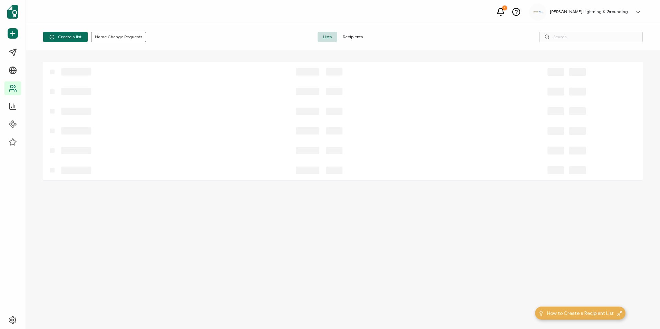
click at [346, 39] on span "Recipients" at bounding box center [352, 37] width 31 height 10
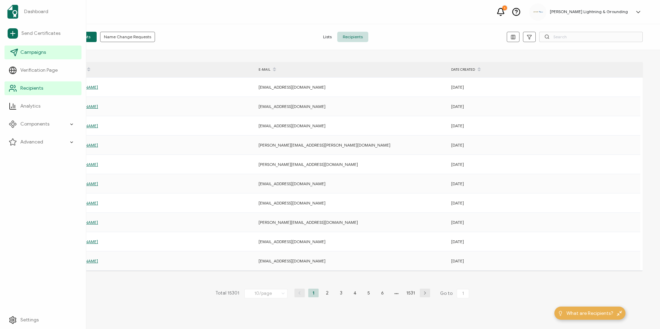
click at [23, 54] on span "Campaigns" at bounding box center [33, 52] width 26 height 7
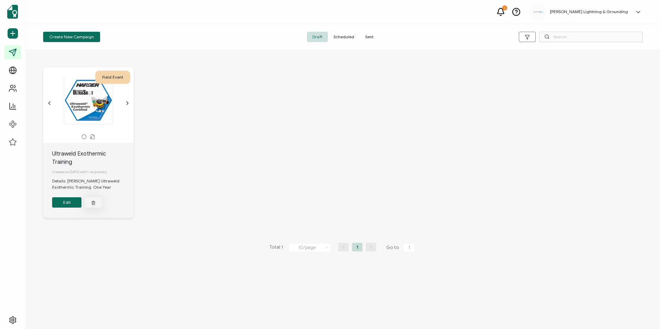
click at [91, 197] on button "button" at bounding box center [93, 202] width 17 height 10
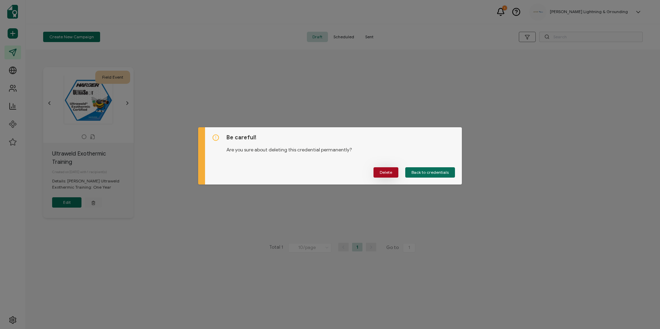
click at [391, 174] on span "Delete" at bounding box center [386, 172] width 12 height 4
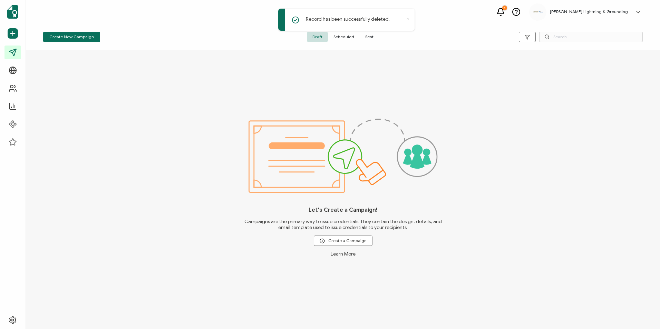
click at [370, 35] on span "Sent" at bounding box center [369, 37] width 19 height 10
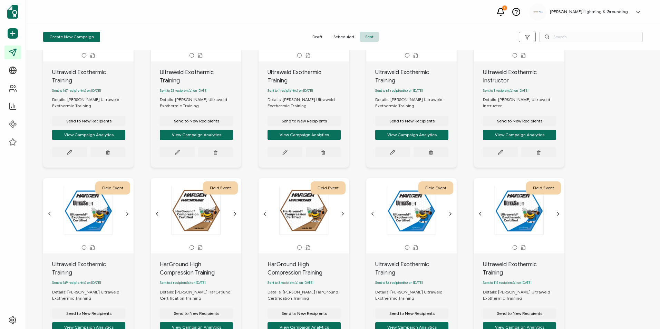
scroll to position [104, 0]
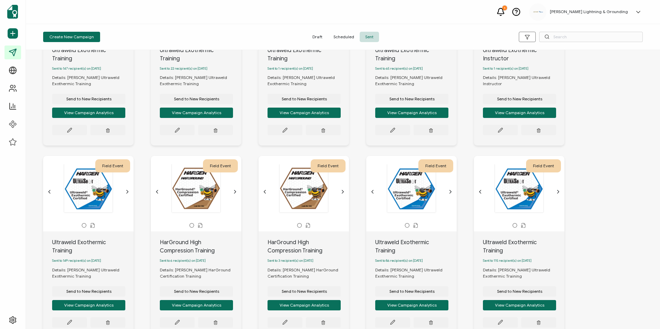
click at [510, 328] on div "Ultraweld Exothermic Training Sent to 115 recipient(s) on [DATE] Details: [PERS…" at bounding box center [519, 285] width 90 height 106
click at [604, 325] on div "Field Event This box will change accordingly to the corresponding values in the…" at bounding box center [342, 156] width 613 height 412
